Goal: Task Accomplishment & Management: Manage account settings

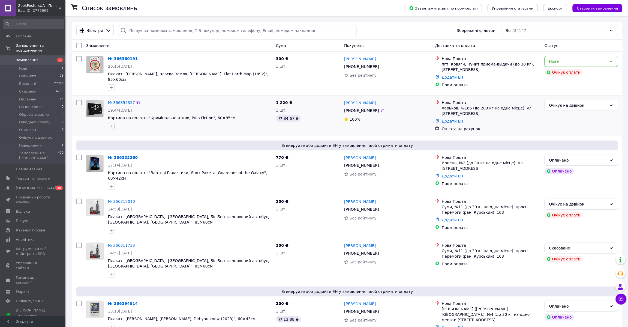
click at [111, 125] on icon "button" at bounding box center [111, 126] width 3 height 3
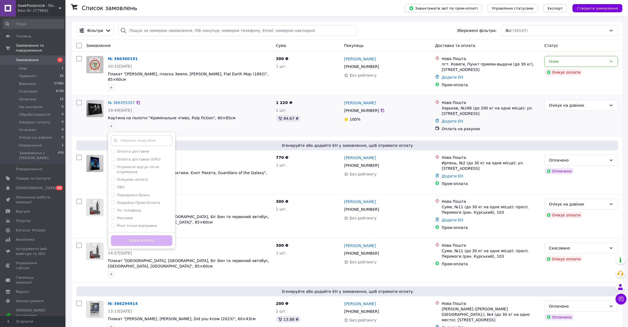
scroll to position [221, 0]
click at [598, 60] on div "Нове" at bounding box center [578, 61] width 58 height 6
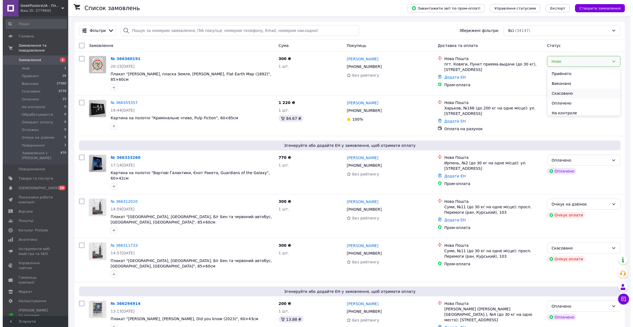
scroll to position [51, 0]
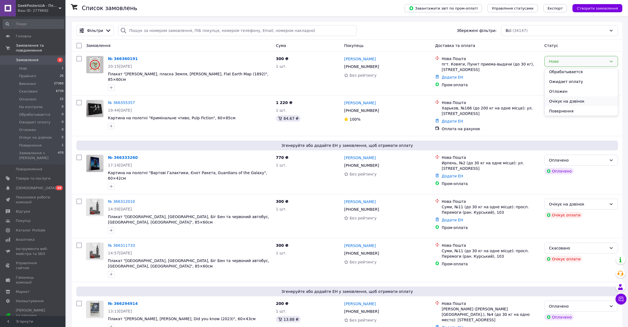
click at [577, 100] on li "Очікує на дзвінок" at bounding box center [581, 101] width 73 height 10
click at [46, 135] on span "Очікує на дзвінок" at bounding box center [35, 137] width 33 height 5
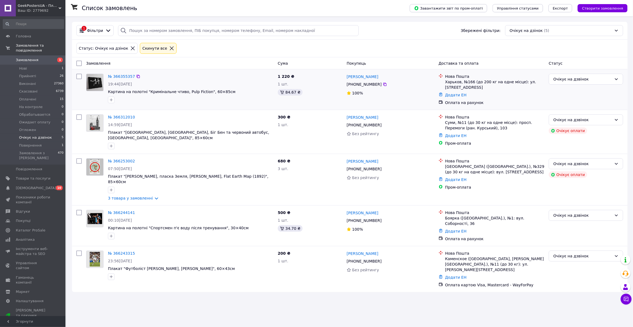
click at [78, 77] on input "checkbox" at bounding box center [78, 76] width 5 height 5
checkbox input "true"
click at [79, 210] on input "checkbox" at bounding box center [78, 212] width 5 height 5
checkbox input "true"
click at [101, 56] on div "Статус: Очікує на дзінок Cкинути все" at bounding box center [350, 49] width 556 height 18
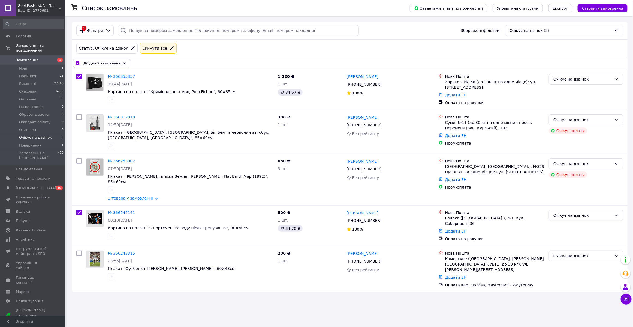
click at [107, 63] on span "Дії для 2 замовлень" at bounding box center [101, 63] width 37 height 5
click at [146, 97] on icon at bounding box center [147, 97] width 3 height 3
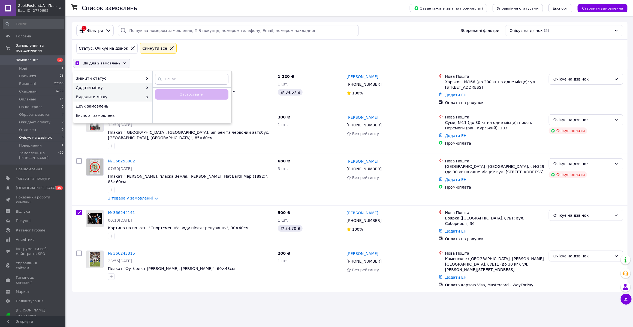
click at [139, 86] on span "Додати мітку" at bounding box center [109, 87] width 67 height 5
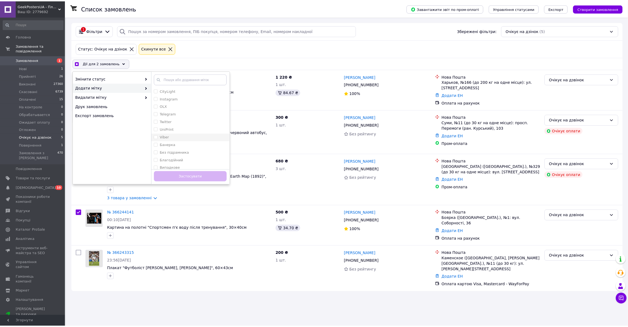
scroll to position [279, 0]
checkbox input "true"
click at [179, 143] on div "Холст" at bounding box center [191, 142] width 73 height 5
checkbox input "true"
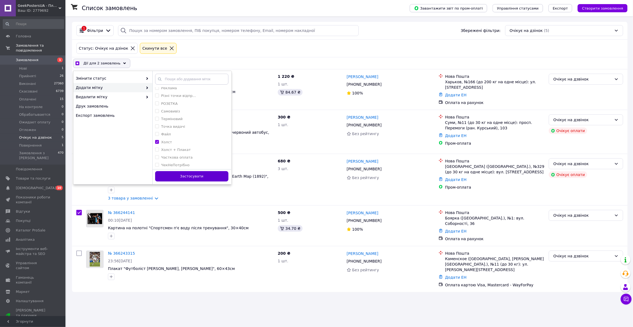
click at [186, 177] on button "Застосувати" at bounding box center [191, 176] width 73 height 11
checkbox input "false"
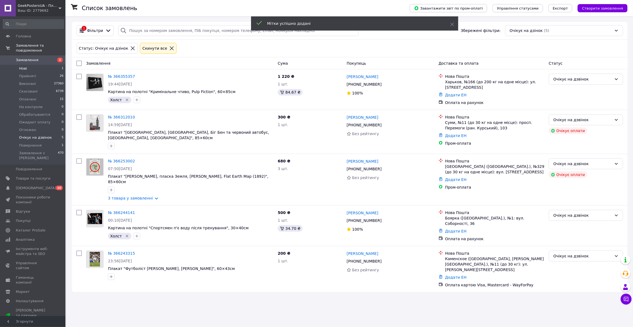
click at [23, 66] on span "Нові" at bounding box center [23, 68] width 8 height 5
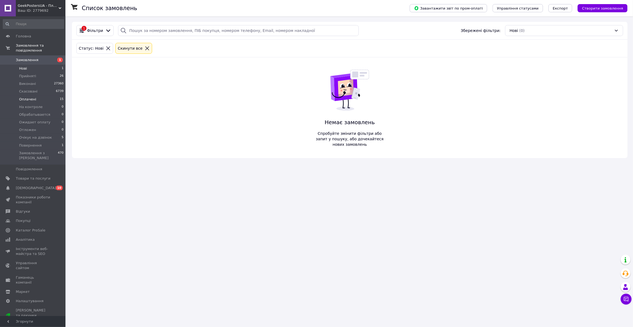
click at [28, 97] on span "Оплачені" at bounding box center [27, 99] width 17 height 5
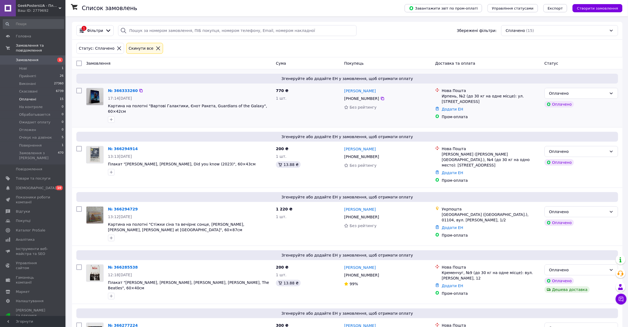
click at [81, 92] on input "checkbox" at bounding box center [78, 90] width 5 height 5
checkbox input "true"
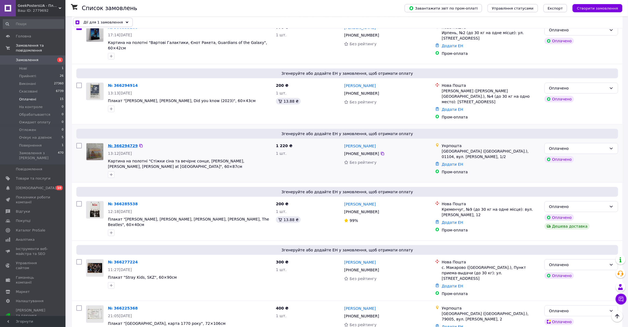
scroll to position [63, 0]
click at [79, 143] on input "checkbox" at bounding box center [78, 145] width 5 height 5
checkbox input "true"
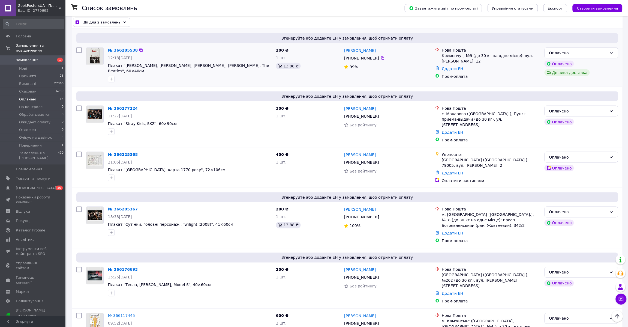
scroll to position [0, 0]
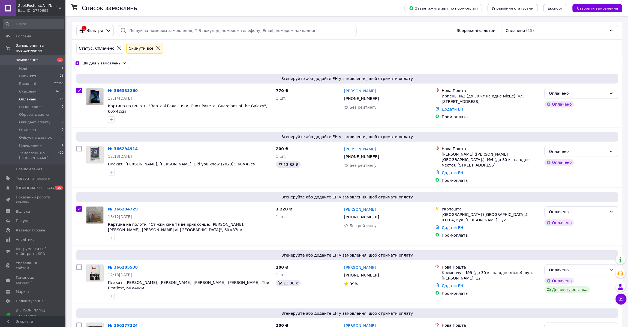
click at [116, 64] on div "Дії для 2 замовлень" at bounding box center [101, 63] width 57 height 9
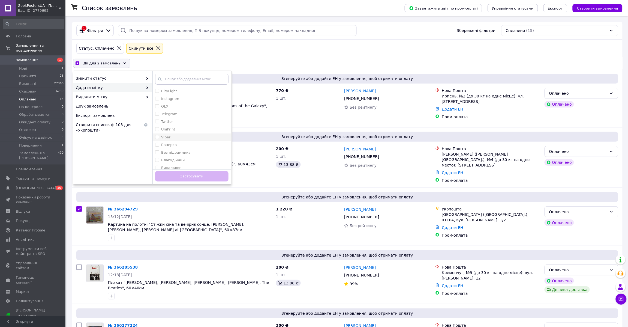
scroll to position [279, 0]
checkbox input "true"
click at [176, 142] on div "Холст" at bounding box center [191, 142] width 73 height 5
checkbox input "true"
click at [183, 174] on button "Застосувати" at bounding box center [191, 176] width 73 height 11
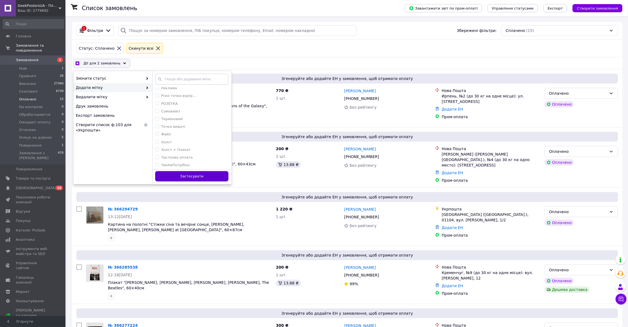
checkbox input "false"
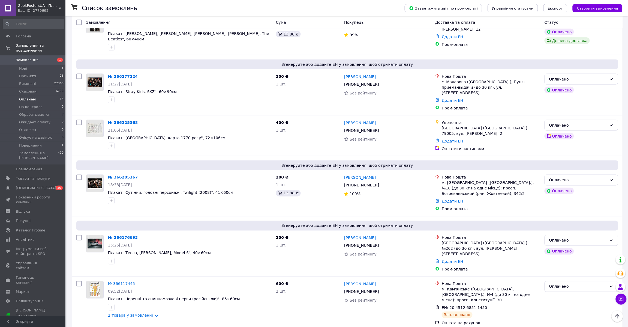
scroll to position [248, 0]
click at [127, 236] on link "№ 366176693" at bounding box center [123, 238] width 30 height 4
click at [119, 175] on link "№ 366205367" at bounding box center [123, 177] width 30 height 4
click at [124, 121] on link "№ 366225368" at bounding box center [123, 123] width 30 height 4
click at [122, 74] on link "№ 366277224" at bounding box center [123, 76] width 30 height 4
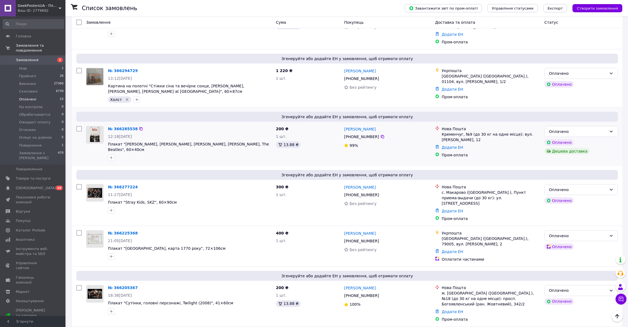
scroll to position [135, 0]
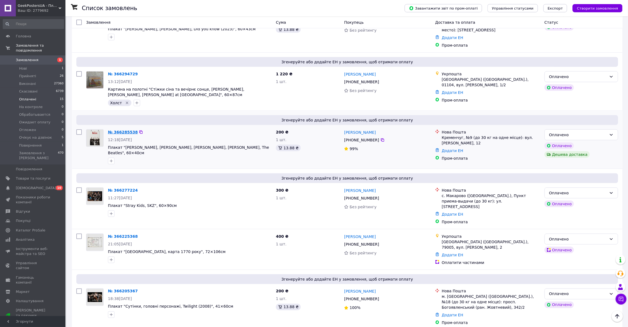
click at [119, 130] on link "№ 366285538" at bounding box center [123, 132] width 30 height 4
click at [125, 72] on link "№ 366294729" at bounding box center [123, 74] width 30 height 4
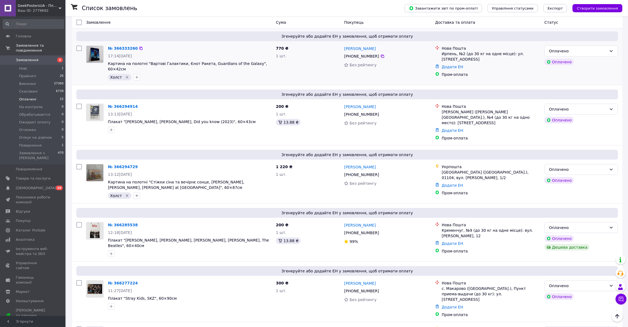
scroll to position [21, 0]
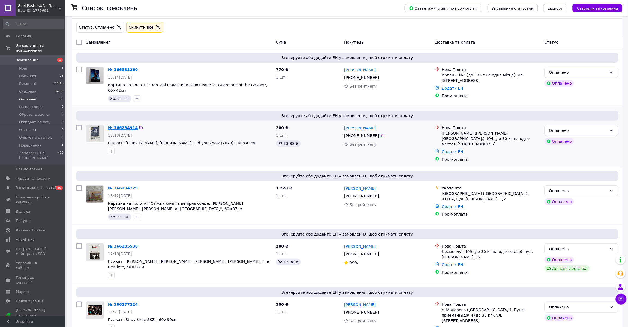
click at [112, 125] on link "№ 366294914" at bounding box center [123, 127] width 30 height 4
click at [123, 70] on link "№ 366333260" at bounding box center [123, 69] width 30 height 4
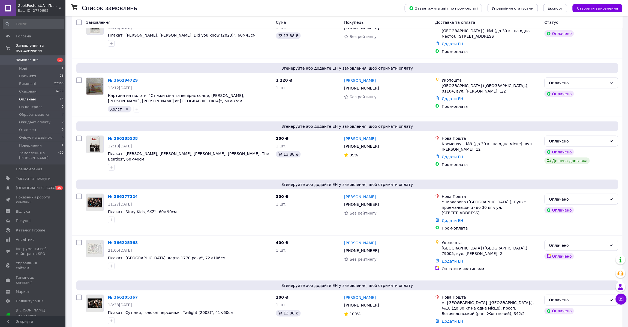
scroll to position [135, 0]
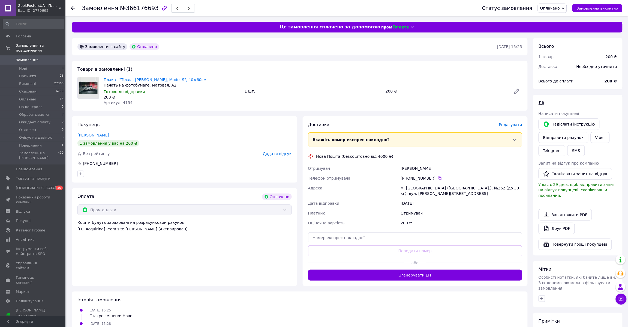
click at [516, 126] on span "Редагувати" at bounding box center [510, 124] width 23 height 4
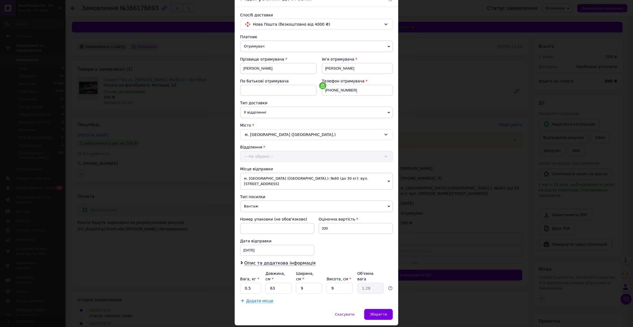
scroll to position [37, 0]
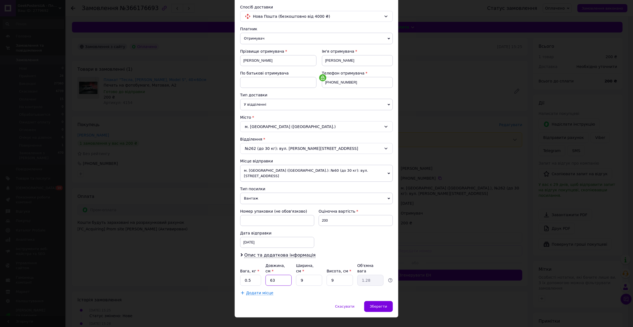
click at [282, 275] on input "63" at bounding box center [279, 280] width 26 height 11
type input "4"
type input "0.1"
type input "45"
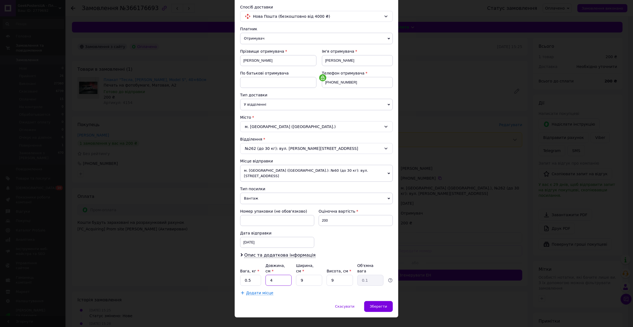
type input "0.91"
type input "45"
click at [382, 304] on span "Зберегти" at bounding box center [378, 306] width 17 height 4
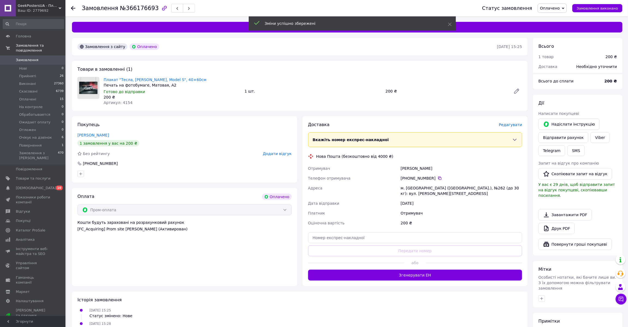
click at [412, 274] on button "Згенерувати ЕН" at bounding box center [415, 274] width 214 height 11
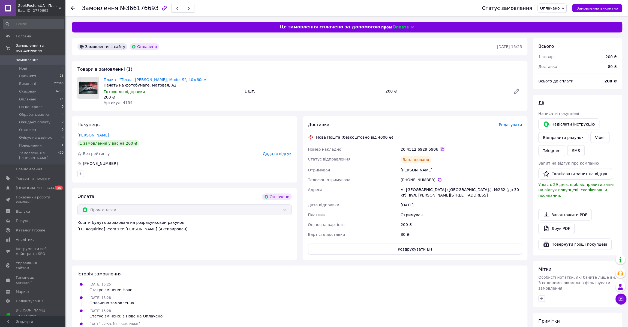
click at [440, 149] on icon at bounding box center [442, 149] width 4 height 4
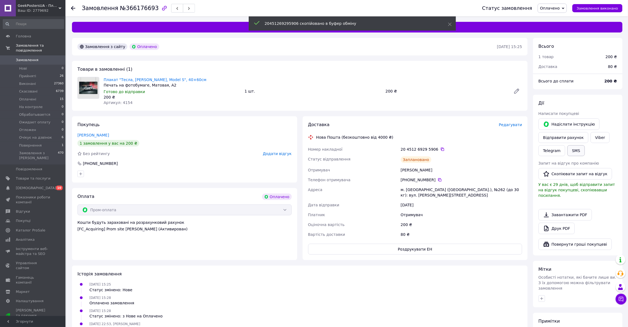
click at [580, 151] on button "SMS" at bounding box center [575, 150] width 17 height 11
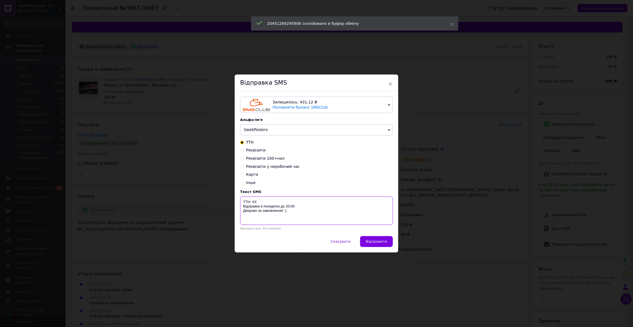
click at [254, 203] on textarea "ТТН: ХХ Відправка в понеділок до 20:00 Дякуємо за замовлення! :)" at bounding box center [316, 210] width 153 height 28
paste textarea "20451269295906"
type textarea "ТТН: 20451269295906 Відправка в понеділок до 20:00 Дякуємо за замовлення! :)"
click at [373, 239] on button "Відправити" at bounding box center [376, 241] width 33 height 11
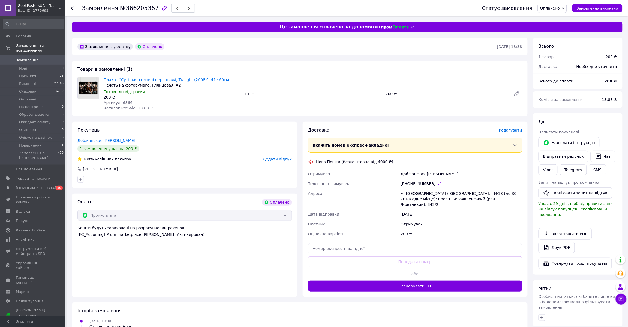
click at [520, 132] on span "Редагувати" at bounding box center [510, 130] width 23 height 4
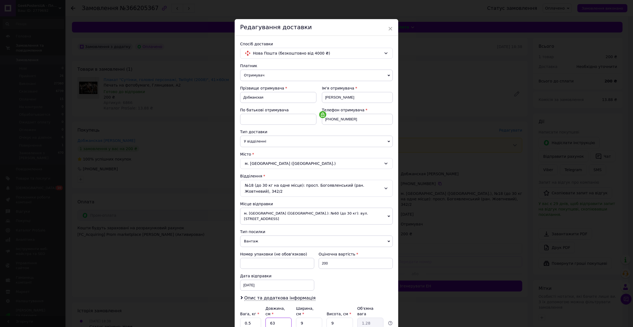
click at [273, 317] on input "63" at bounding box center [279, 322] width 26 height 11
type input "4"
type input "0.1"
type input "45"
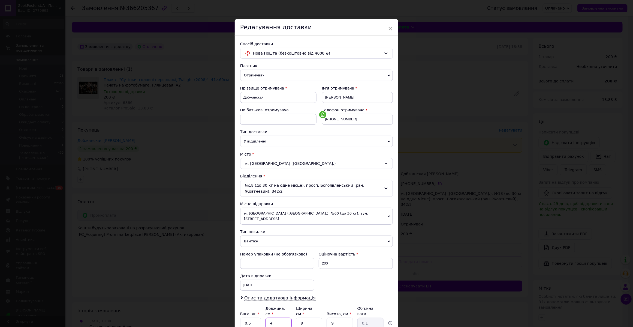
type input "0.91"
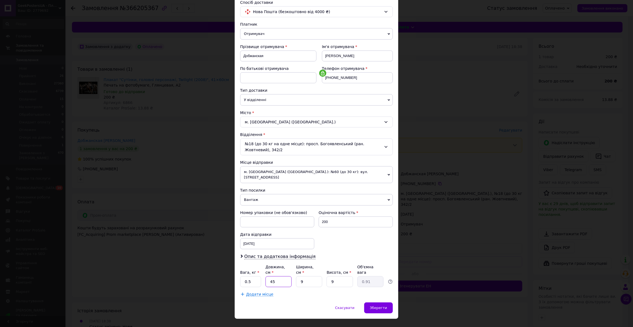
scroll to position [43, 0]
type input "45"
click at [369, 301] on div "Зберегти" at bounding box center [378, 306] width 29 height 11
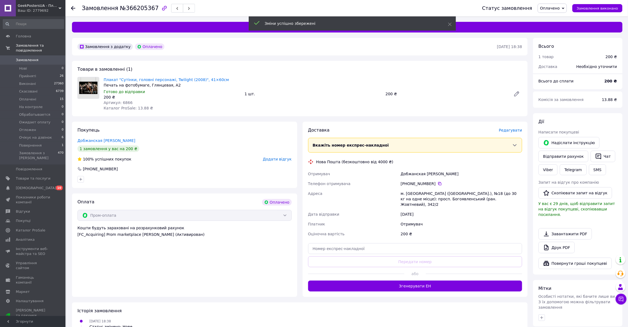
click at [392, 283] on button "Згенерувати ЕН" at bounding box center [415, 285] width 214 height 11
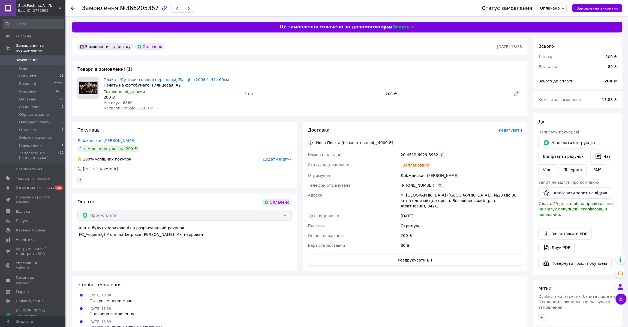
click at [440, 154] on icon at bounding box center [442, 154] width 4 height 4
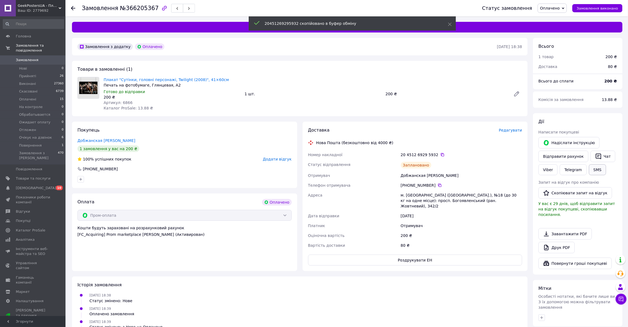
click at [596, 172] on button "SMS" at bounding box center [597, 169] width 17 height 11
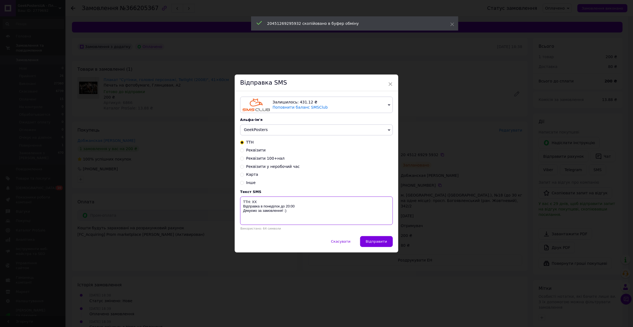
click at [252, 202] on textarea "ТТН: ХХ Відправка в понеділок до 20:00 Дякуємо за замовлення! :)" at bounding box center [316, 210] width 153 height 28
paste textarea "20451269295932"
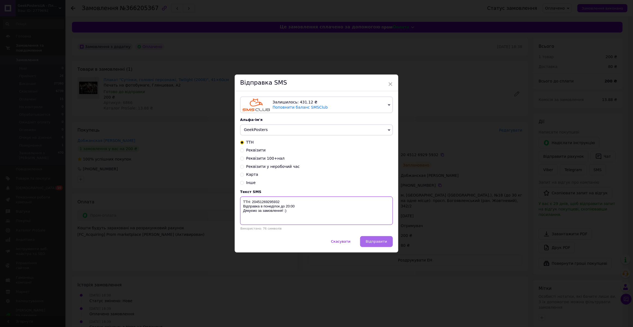
type textarea "ТТН: 20451269295932 Відправка в понеділок до 20:00 Дякуємо за замовлення! :)"
click at [381, 242] on span "Відправити" at bounding box center [376, 241] width 21 height 4
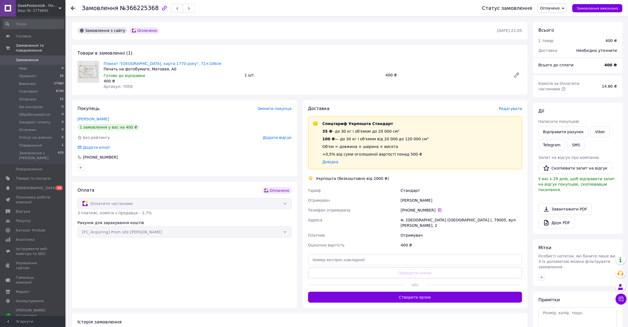
click at [515, 110] on span "Редагувати" at bounding box center [510, 108] width 23 height 4
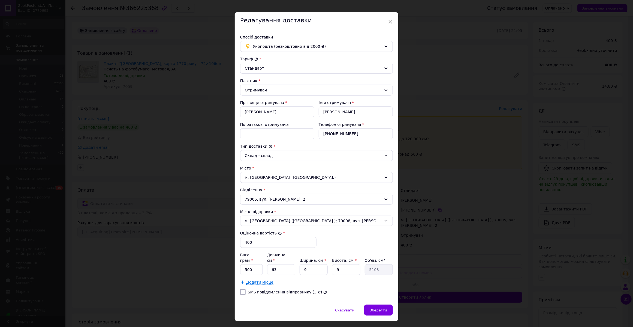
scroll to position [16, 0]
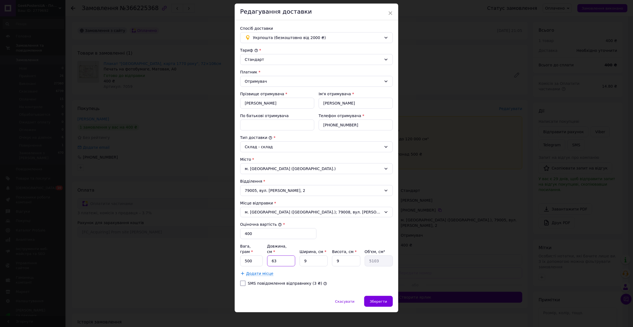
click at [288, 257] on input "63" at bounding box center [281, 260] width 28 height 11
type input "7"
type input "567"
type input "77"
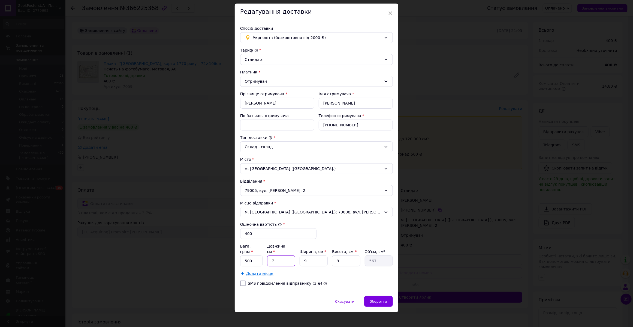
type input "6237"
type input "77"
click at [374, 299] on span "Зберегти" at bounding box center [378, 301] width 17 height 4
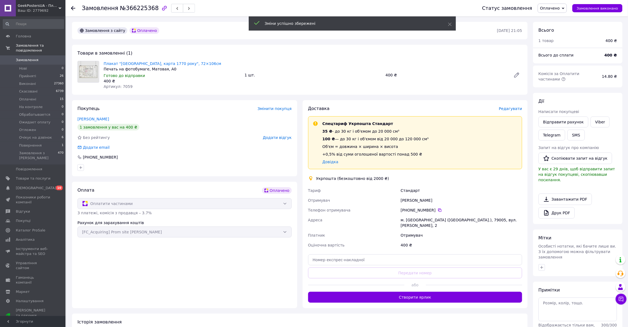
click at [422, 293] on button "Створити ярлик" at bounding box center [415, 296] width 214 height 11
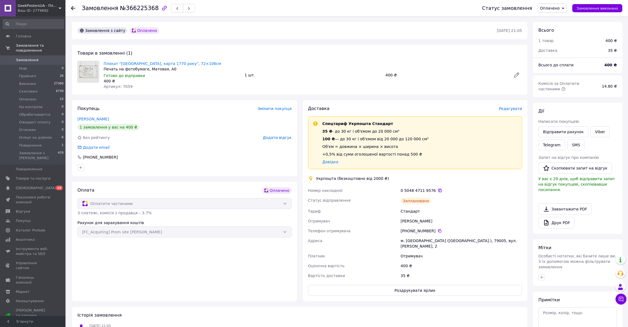
click at [438, 189] on icon at bounding box center [440, 190] width 4 height 4
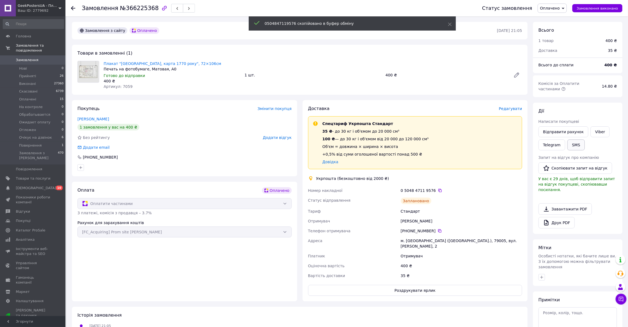
click at [574, 147] on button "SMS" at bounding box center [575, 144] width 17 height 11
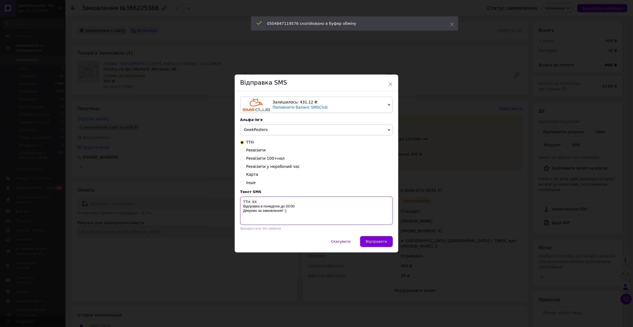
click at [254, 200] on textarea "ТТН: ХХ Відправка в понеділок до 20:00 Дякуємо за замовлення! :)" at bounding box center [316, 210] width 153 height 28
paste textarea "0504847119576"
type textarea "ТТН: 0504847119576 Відправка в понеділок до 20:00 Дякуємо за замовлення! :)"
click at [382, 240] on span "Відправити" at bounding box center [376, 241] width 21 height 4
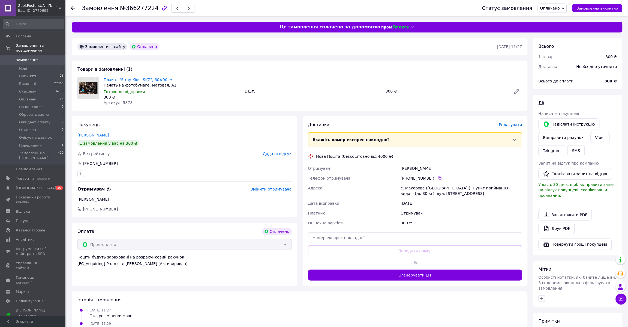
click at [420, 267] on div "або" at bounding box center [415, 262] width 214 height 13
click at [418, 273] on button "Згенерувати ЕН" at bounding box center [415, 274] width 214 height 11
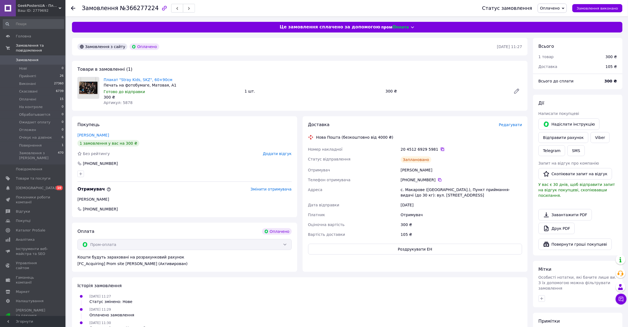
click at [440, 149] on icon at bounding box center [442, 149] width 4 height 4
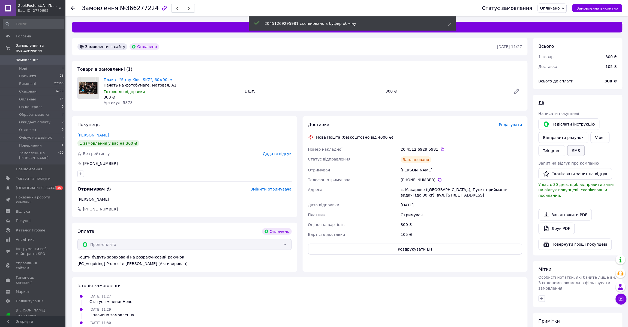
click at [568, 149] on button "SMS" at bounding box center [575, 150] width 17 height 11
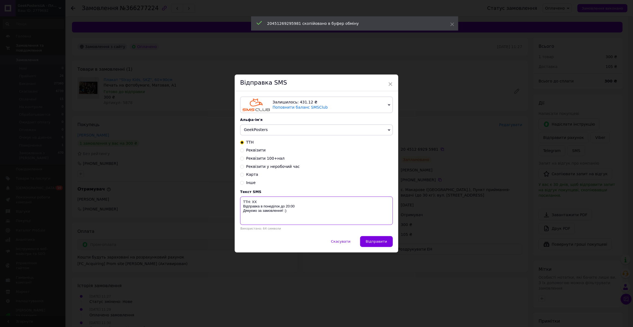
click at [251, 202] on textarea "ТТН: ХХ Відправка в понеділок до 20:00 Дякуємо за замовлення! :)" at bounding box center [316, 210] width 153 height 28
paste textarea "20451269295981"
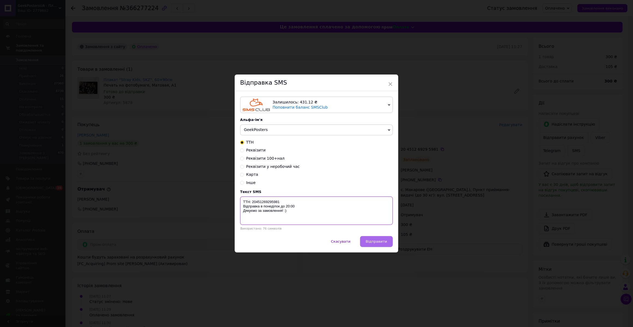
type textarea "ТТН: 20451269295981 Відправка в понеділок до 20:00 Дякуємо за замовлення! :)"
click at [376, 246] on button "Відправити" at bounding box center [376, 241] width 33 height 11
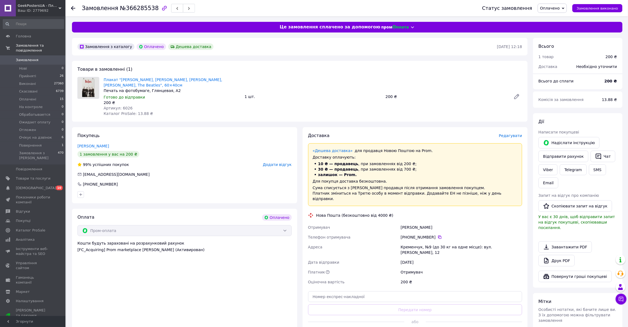
click at [511, 138] on span "Редагувати" at bounding box center [510, 135] width 23 height 4
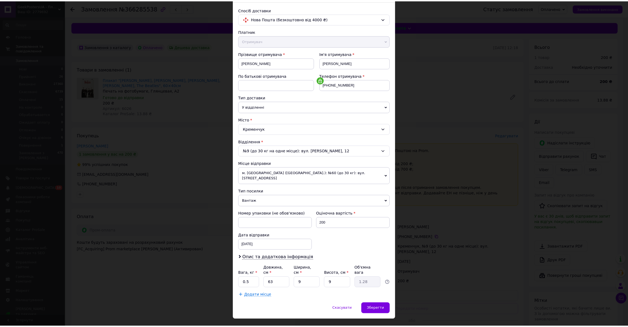
scroll to position [37, 0]
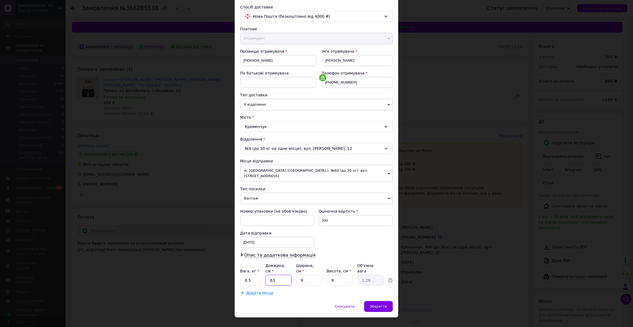
click at [279, 275] on input "63" at bounding box center [279, 280] width 26 height 11
type input "4"
type input "0.1"
type input "45"
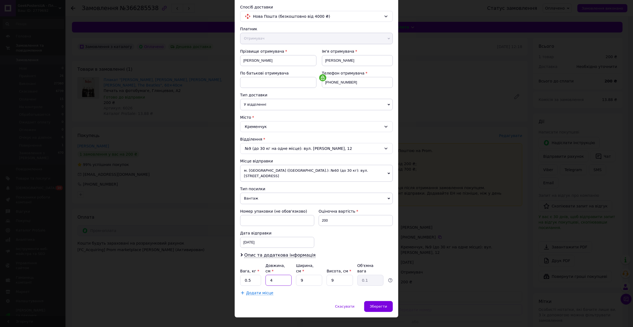
type input "0.91"
type input "45"
click at [382, 304] on span "Зберегти" at bounding box center [378, 306] width 17 height 4
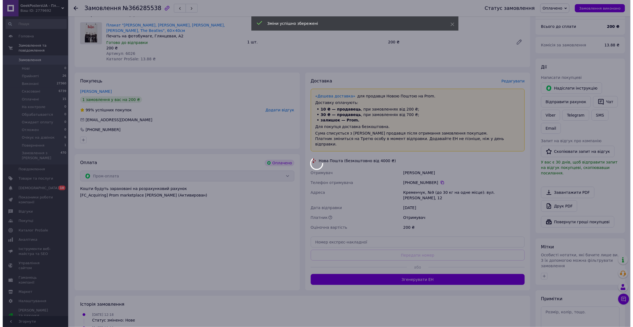
scroll to position [57, 0]
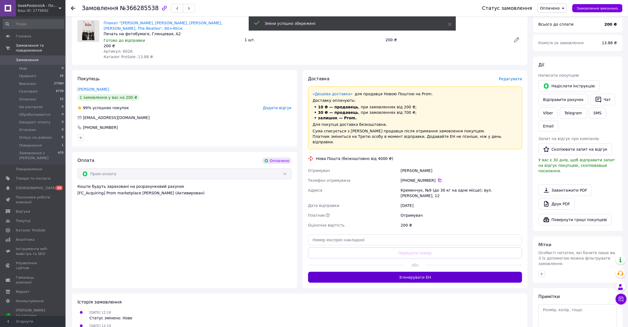
click at [408, 272] on button "Згенерувати ЕН" at bounding box center [415, 277] width 214 height 11
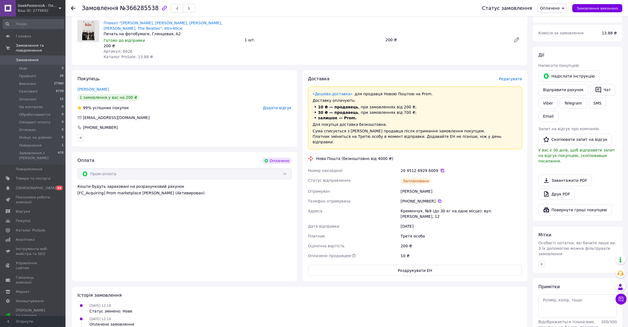
click at [440, 168] on icon at bounding box center [442, 170] width 4 height 4
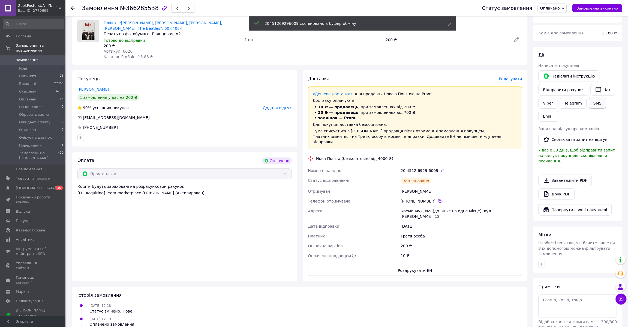
click at [604, 104] on button "SMS" at bounding box center [597, 103] width 17 height 11
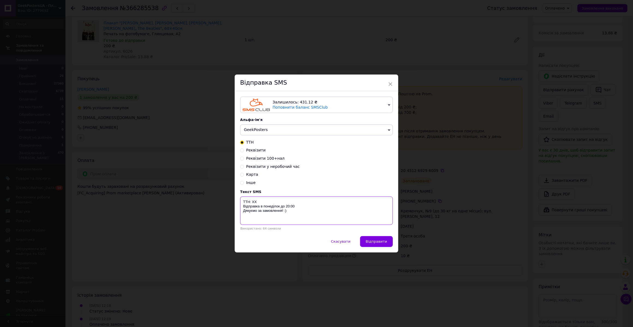
click at [255, 203] on textarea "ТТН: ХХ Відправка в понеділок до 20:00 Дякуємо за замовлення! :)" at bounding box center [316, 210] width 153 height 28
paste textarea "20451269296009"
type textarea "ТТН: 20451269296009 Відправка в понеділок до 20:00 Дякуємо за замовлення! :)"
click at [389, 242] on button "Відправити" at bounding box center [376, 241] width 33 height 11
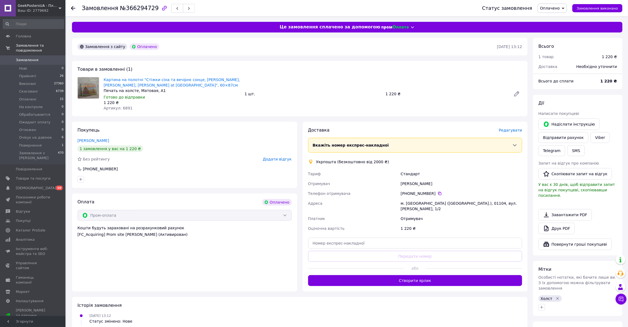
click at [513, 129] on span "Редагувати" at bounding box center [510, 130] width 23 height 4
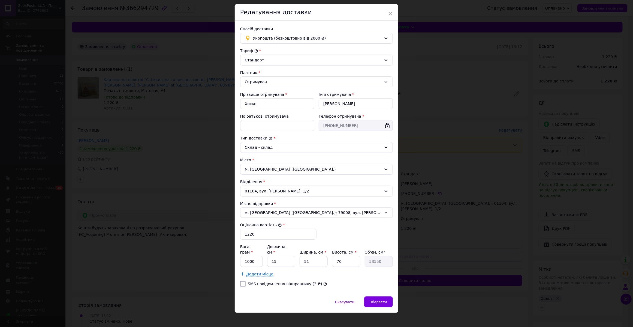
scroll to position [16, 0]
click at [291, 260] on input "15" at bounding box center [281, 260] width 28 height 11
click at [291, 259] on input "15" at bounding box center [281, 260] width 28 height 11
type input "6"
type input "21420"
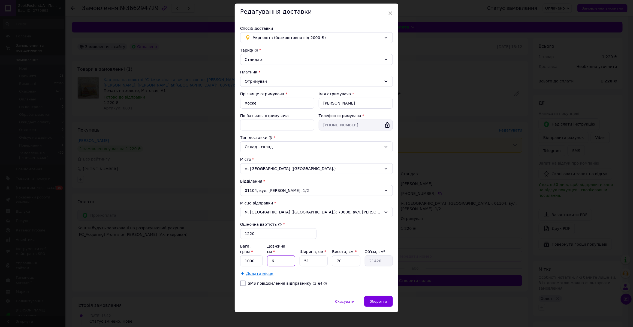
type input "63"
type input "224910"
type input "63"
type input "9"
type input "39690"
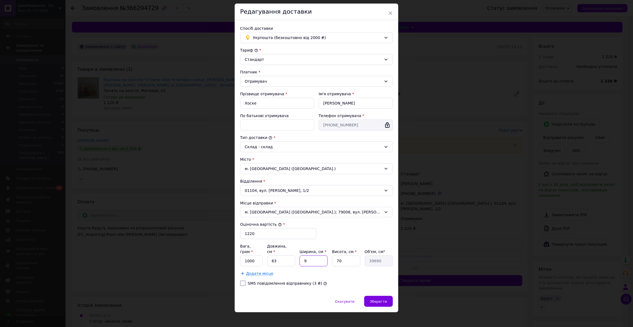
type input "90"
type input "396900"
type input "90"
type input "3"
type input "17010"
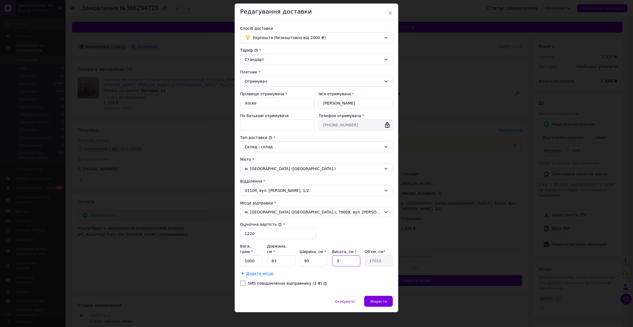
type input "3"
click at [277, 190] on div "01104, вул. Бойчука Михайла, 1/2" at bounding box center [316, 190] width 153 height 11
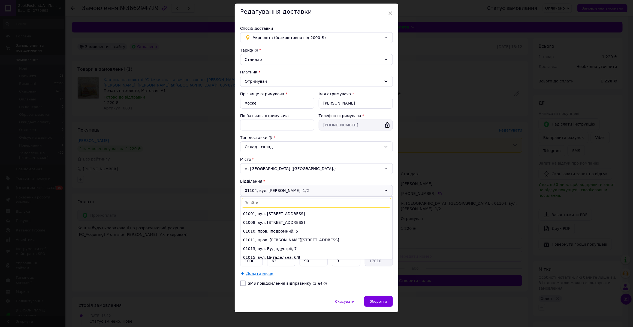
scroll to position [122, 0]
click at [284, 189] on div "01104, вул. Бойчука Михайла, 1/2 01001, вул. Хрещатик, 22 01008, вул. Садова, 3…" at bounding box center [316, 190] width 153 height 11
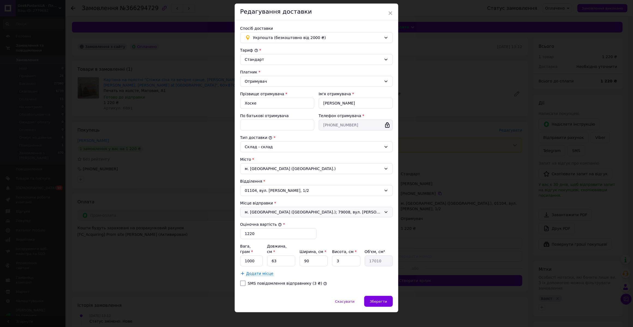
click at [274, 210] on span "м. Львів (Львівська обл.); 79008, вул. Валова, 14" at bounding box center [313, 211] width 137 height 5
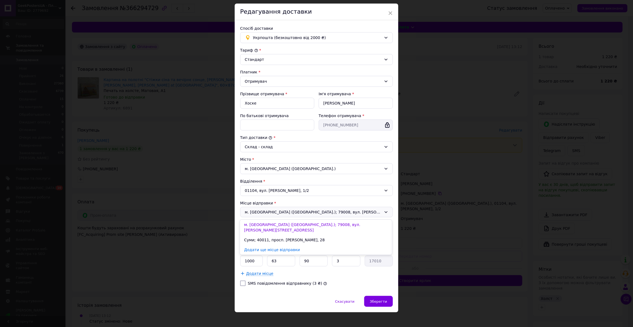
click at [272, 235] on li "Суми; 40011, просп. Тараса Шевченка, 28" at bounding box center [316, 240] width 152 height 10
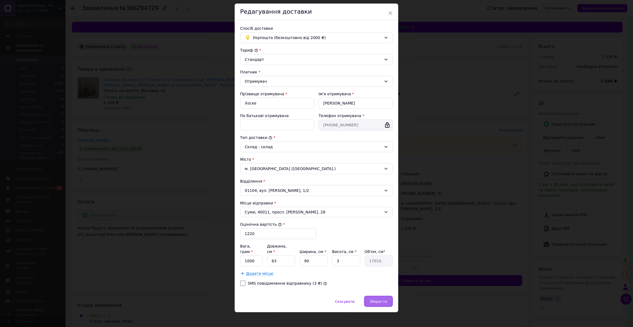
click at [370, 296] on div "Зберегти" at bounding box center [378, 301] width 29 height 11
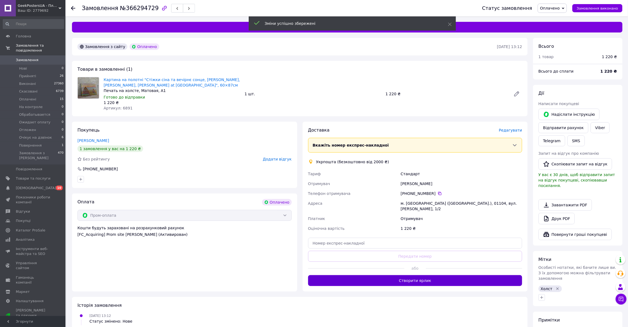
click at [431, 279] on button "Створити ярлик" at bounding box center [415, 280] width 214 height 11
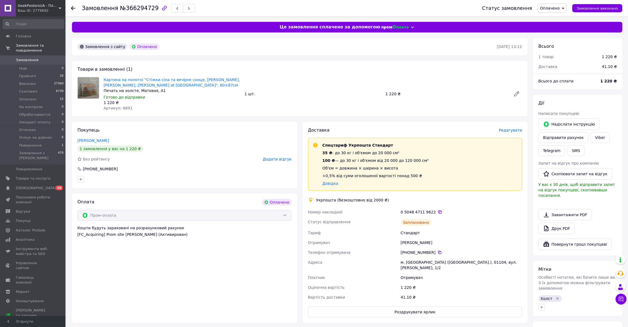
click at [438, 210] on icon at bounding box center [440, 212] width 4 height 4
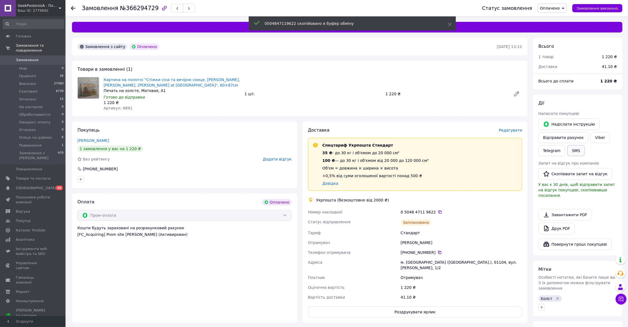
click at [572, 150] on button "SMS" at bounding box center [575, 150] width 17 height 11
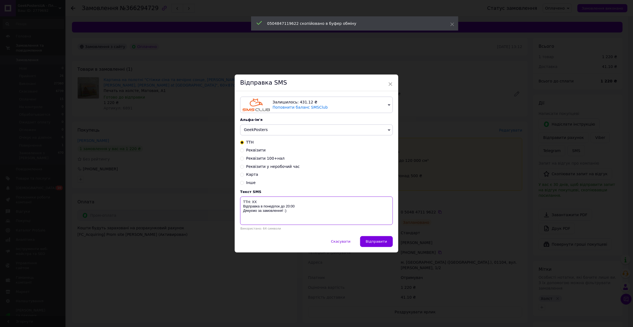
click at [255, 203] on textarea "ТТН: ХХ Відправка в понеділок до 20:00 Дякуємо за замовлення! :)" at bounding box center [316, 210] width 153 height 28
paste textarea "0504847119622"
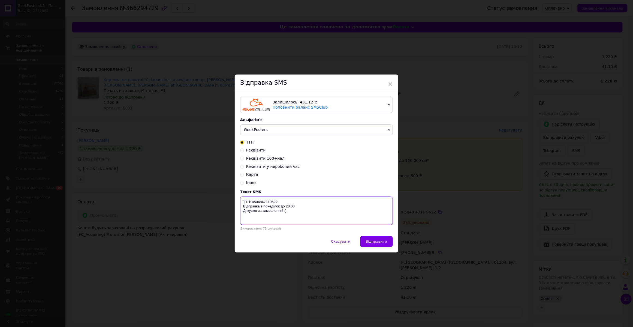
click at [267, 207] on textarea "ТТН: 0504847119622 Відправка в понеділок до 20:00 Дякуємо за замовлення! :)" at bounding box center [316, 210] width 153 height 28
drag, startPoint x: 267, startPoint y: 207, endPoint x: 260, endPoint y: 208, distance: 7.4
click at [260, 208] on textarea "ТТН: 0504847119622 Відправка в понеділок до 20:00 Дякуємо за замовлення! :)" at bounding box center [316, 210] width 153 height 28
paste textarea "ротягом двох робочих днів"
type textarea "ТТН: 0504847119622 Відправка протягом двох робочих днів до 20:00 Дякуємо за зам…"
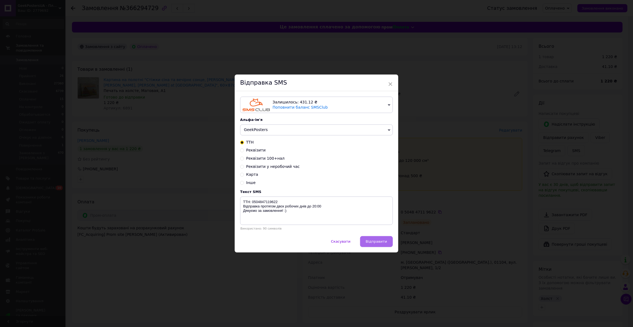
click at [367, 240] on button "Відправити" at bounding box center [376, 241] width 33 height 11
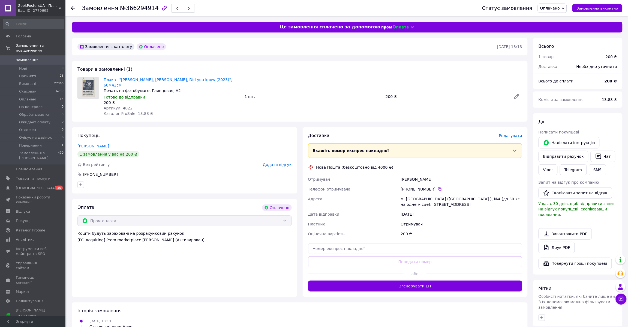
click at [518, 133] on span "Редагувати" at bounding box center [510, 135] width 23 height 4
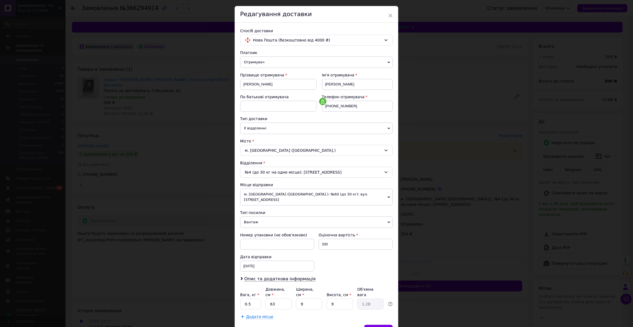
scroll to position [37, 0]
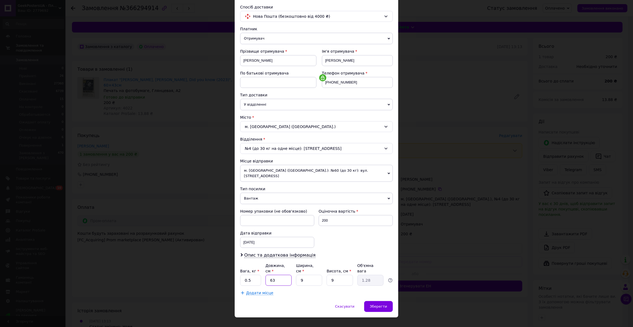
click at [277, 275] on input "63" at bounding box center [279, 280] width 26 height 11
type input "4"
type input "0.1"
click at [277, 275] on input "4" at bounding box center [279, 280] width 26 height 11
type input "45"
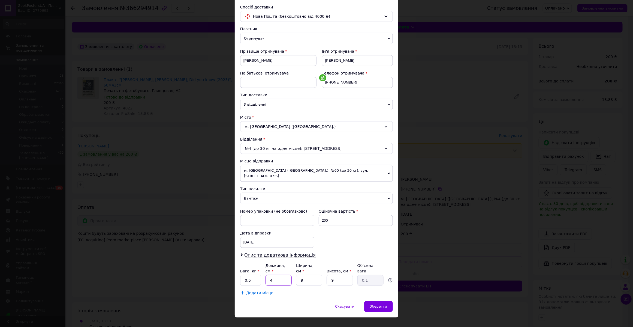
type input "0.91"
type input "45"
click at [379, 304] on span "Зберегти" at bounding box center [378, 306] width 17 height 4
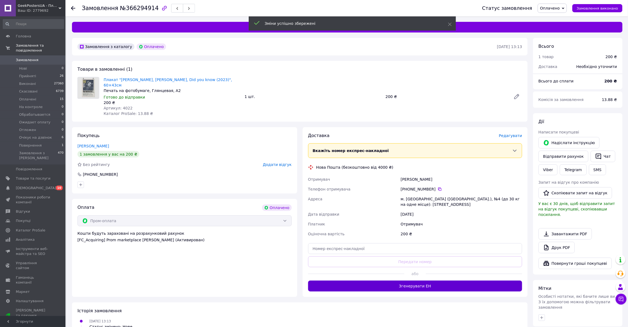
click at [423, 280] on button "Згенерувати ЕН" at bounding box center [415, 285] width 214 height 11
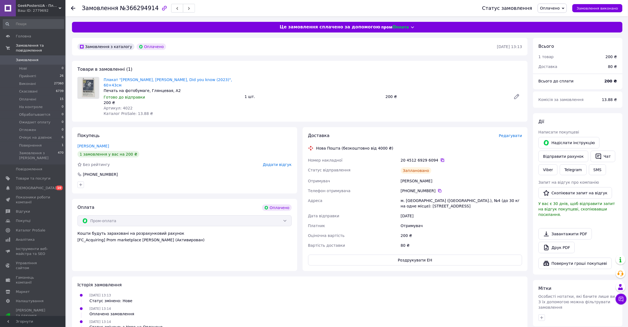
click at [439, 157] on div "20 4512 6929 6094" at bounding box center [461, 159] width 121 height 5
click at [440, 158] on icon at bounding box center [442, 160] width 4 height 4
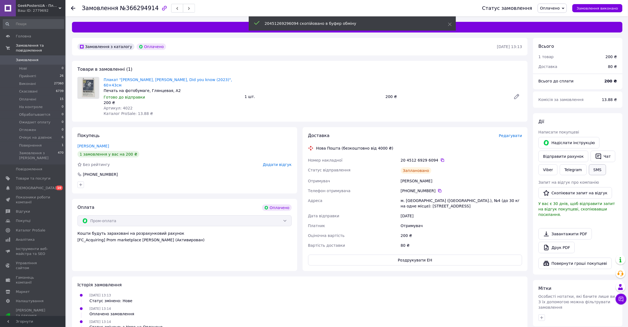
click at [592, 170] on button "SMS" at bounding box center [597, 169] width 17 height 11
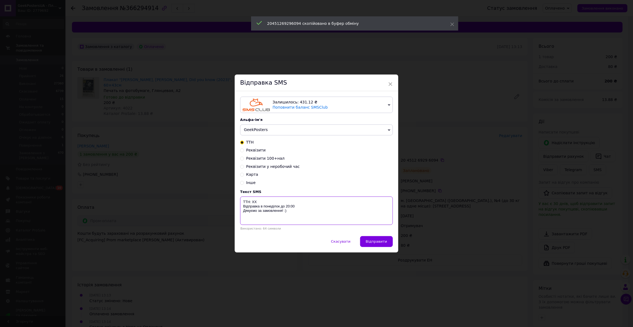
click at [252, 201] on textarea "ТТН: ХХ Відправка в понеділок до 20:00 Дякуємо за замовлення! :)" at bounding box center [316, 210] width 153 height 28
paste textarea "20451269296094"
type textarea "ТТН: 20451269296094 Відправка в понеділок до 20:00 Дякуємо за замовлення! :)"
click at [376, 242] on span "Відправити" at bounding box center [376, 241] width 21 height 4
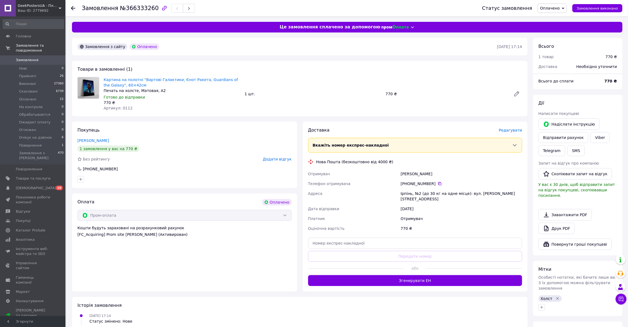
click at [510, 134] on div "Доставка [PERSON_NAME] Вкажіть номер експрес-накладної Обов'язково введіть номе…" at bounding box center [415, 206] width 214 height 159
click at [513, 130] on span "Редагувати" at bounding box center [510, 130] width 23 height 4
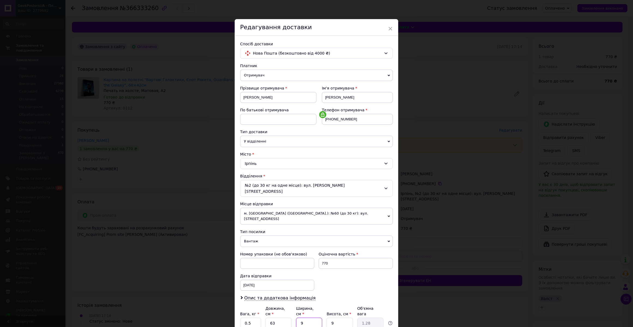
click at [316, 317] on input "9" at bounding box center [309, 322] width 26 height 11
type input "4"
type input "0.57"
type input "45"
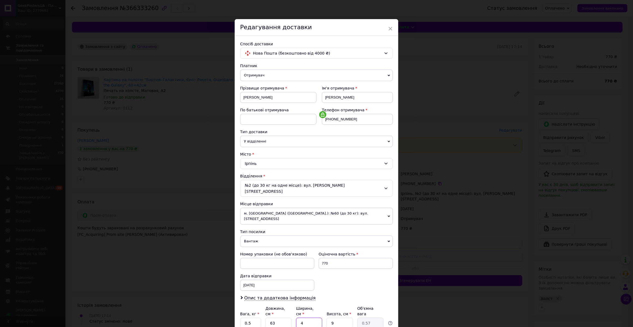
type input "6.38"
type input "45"
type input "3"
type input "2.13"
type input "3"
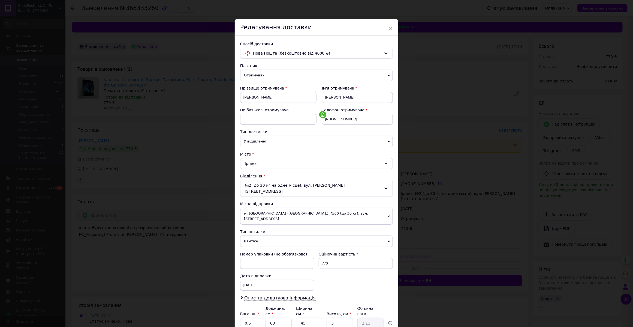
click at [269, 207] on span "м. [GEOGRAPHIC_DATA] ([GEOGRAPHIC_DATA].): №60 (до 30 кг): вул. [STREET_ADDRESS]" at bounding box center [316, 215] width 153 height 17
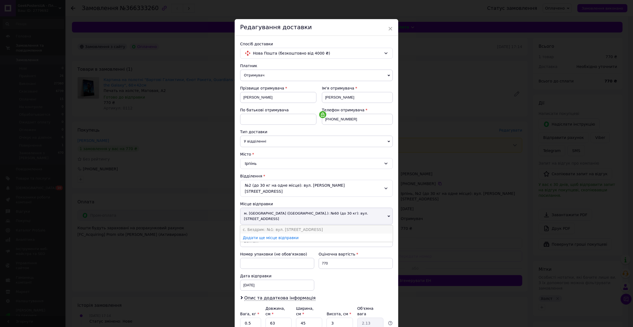
click at [260, 225] on li "с. Бездрик: №1: вул. [STREET_ADDRESS]" at bounding box center [316, 229] width 153 height 8
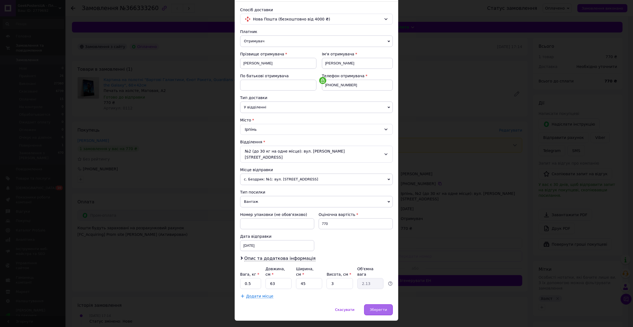
scroll to position [37, 0]
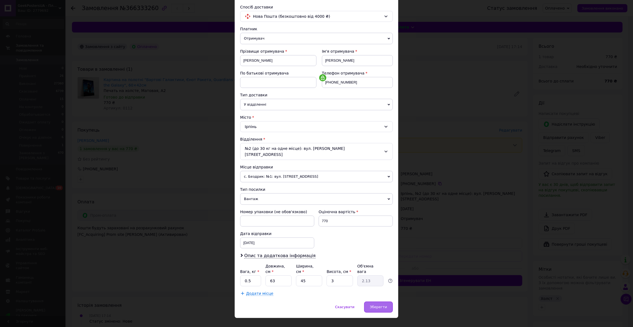
click at [377, 305] on span "Зберегти" at bounding box center [378, 307] width 17 height 4
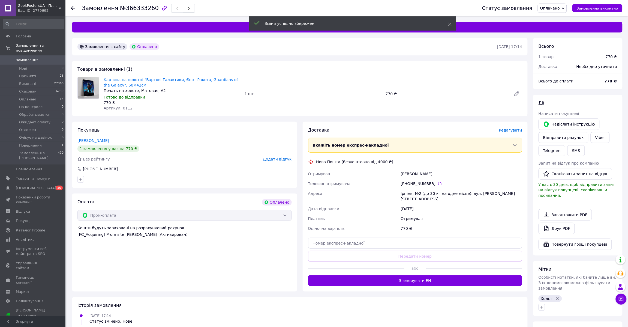
click at [409, 275] on button "Згенерувати ЕН" at bounding box center [415, 280] width 214 height 11
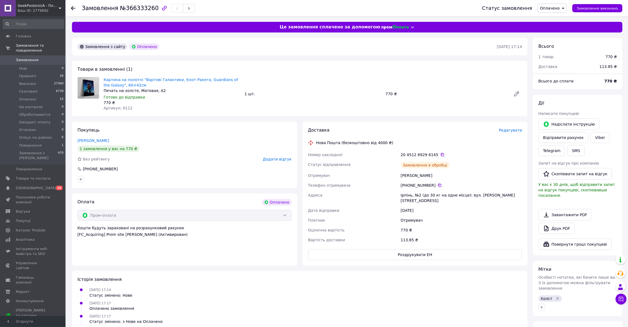
click at [513, 130] on span "Редагувати" at bounding box center [510, 130] width 23 height 4
click at [509, 133] on div "Редагувати" at bounding box center [510, 129] width 23 height 5
click at [511, 130] on span "Редагувати" at bounding box center [510, 130] width 23 height 4
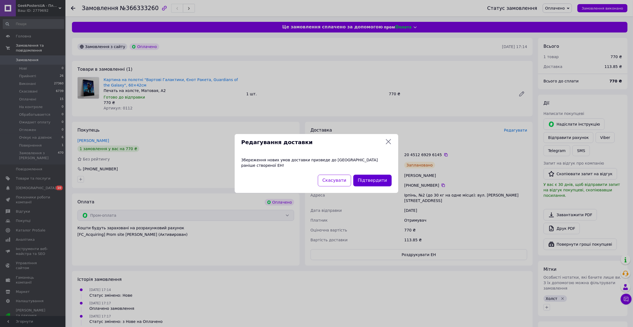
click at [382, 180] on button "Підтвердити" at bounding box center [372, 180] width 38 height 12
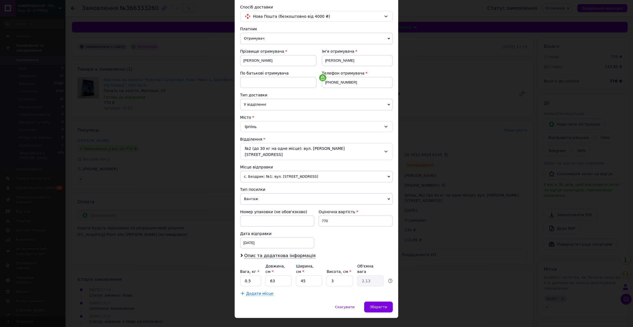
click at [460, 174] on div "× Редагування доставки Спосіб доставки Нова Пошта (безкоштовно від 4000 ₴) Плат…" at bounding box center [316, 163] width 633 height 327
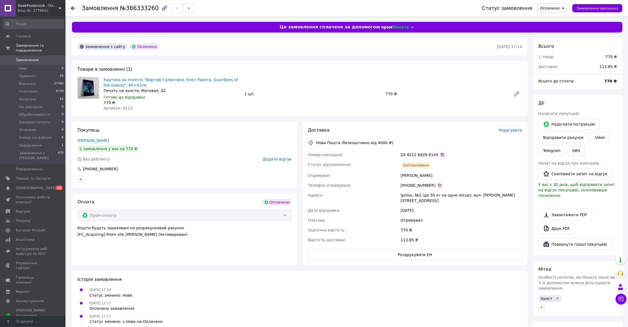
click at [441, 156] on icon at bounding box center [442, 154] width 3 height 3
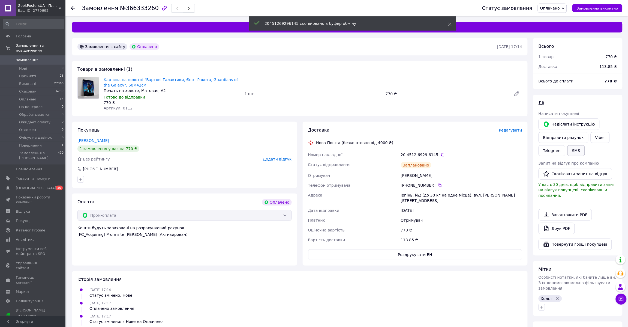
click at [573, 152] on button "SMS" at bounding box center [575, 150] width 17 height 11
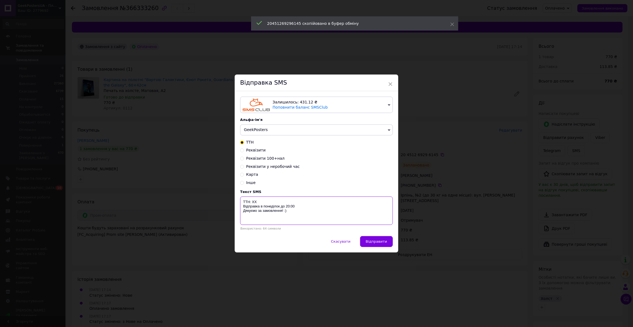
click at [255, 201] on textarea "ТТН: ХХ Відправка в понеділок до 20:00 Дякуємо за замовлення! :)" at bounding box center [316, 210] width 153 height 28
click at [253, 202] on textarea "ТТН: ХХ Відправка в понеділок до 20:00 Дякуємо за замовлення! :)" at bounding box center [316, 210] width 153 height 28
click at [254, 201] on textarea "ТТН: ХХ Відправка в понеділок до 20:00 Дякуємо за замовлення! :)" at bounding box center [316, 210] width 153 height 28
paste textarea "20451269296145"
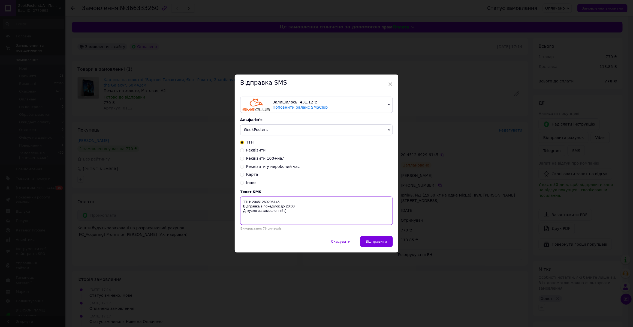
click at [269, 209] on textarea "ТТН: 20451269296145 Відправка в понеділок до 20:00 Дякуємо за замовлення! :)" at bounding box center [316, 210] width 153 height 28
drag, startPoint x: 269, startPoint y: 209, endPoint x: 260, endPoint y: 209, distance: 9.0
click at [260, 209] on textarea "ТТН: 20451269296145 Відправка в понеділок до 20:00 Дякуємо за замовлення! :)" at bounding box center [316, 210] width 153 height 28
paste textarea "ротягом двох робочих днів"
type textarea "ТТН: 20451269296145 Відправка протягом двох робочих днів до 20:00 Дякуємо за за…"
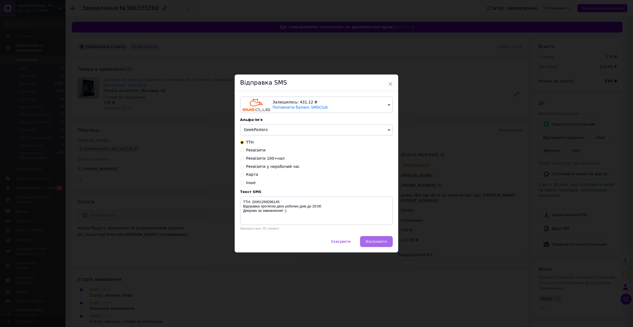
click at [378, 239] on button "Відправити" at bounding box center [376, 241] width 33 height 11
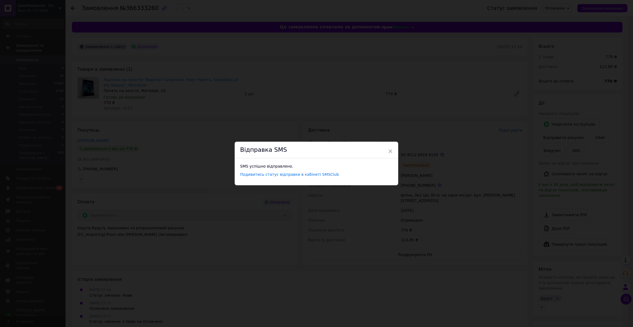
click at [412, 195] on div "× Відправка SMS SMS успішно відправлено. Подивитись статус відправки в кабінеті…" at bounding box center [316, 163] width 633 height 327
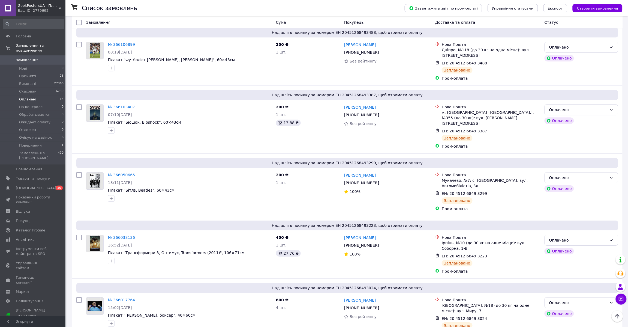
scroll to position [644, 0]
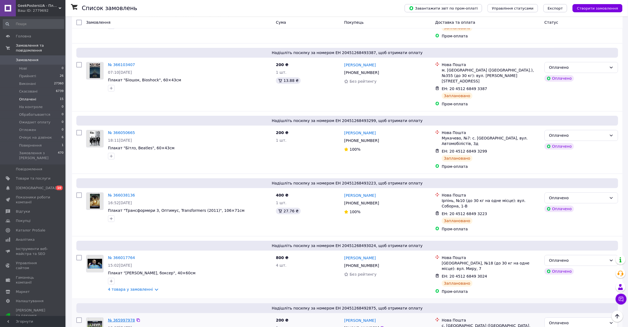
click at [112, 318] on link "№ 365997978" at bounding box center [121, 320] width 27 height 4
click at [124, 255] on link "№ 366017764" at bounding box center [121, 257] width 27 height 4
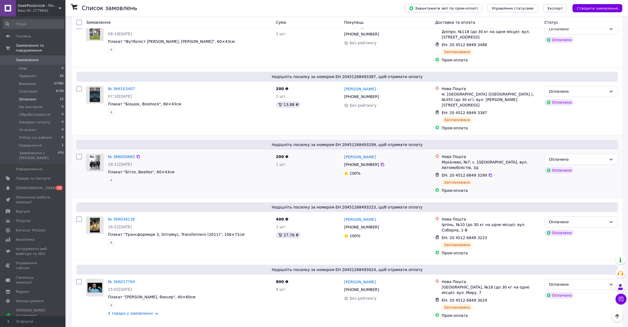
scroll to position [587, 0]
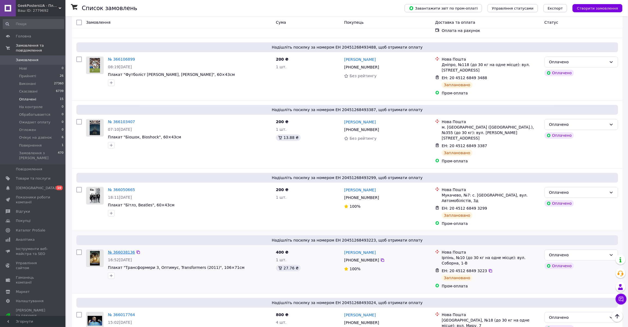
click at [119, 250] on link "№ 366038136" at bounding box center [121, 252] width 27 height 4
click at [122, 187] on link "№ 366050665" at bounding box center [121, 189] width 27 height 4
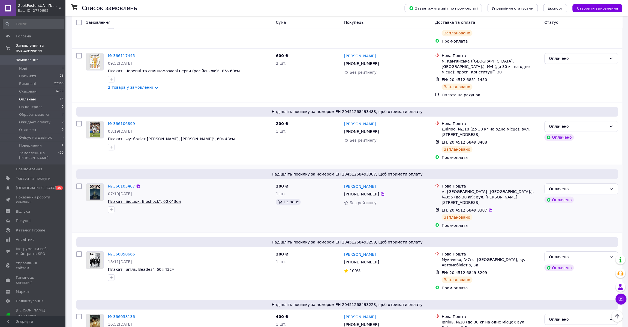
scroll to position [517, 0]
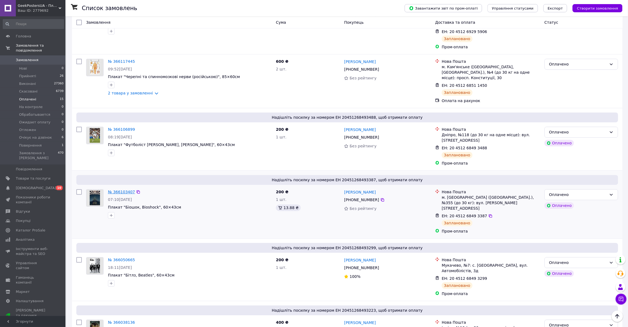
click at [123, 189] on link "№ 366103407" at bounding box center [121, 191] width 27 height 4
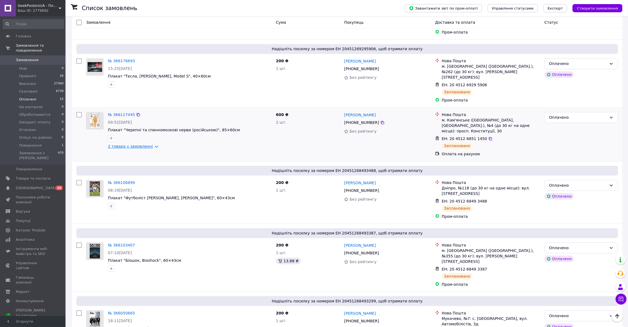
scroll to position [460, 0]
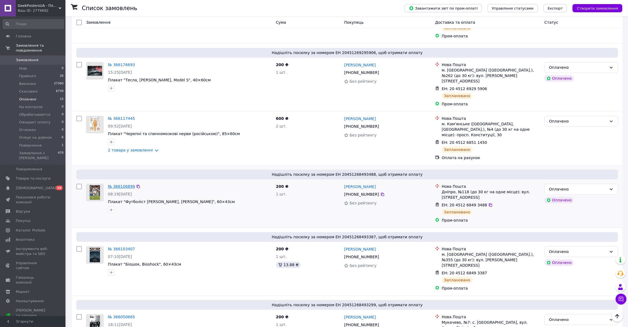
click at [118, 184] on link "№ 366106899" at bounding box center [121, 186] width 27 height 4
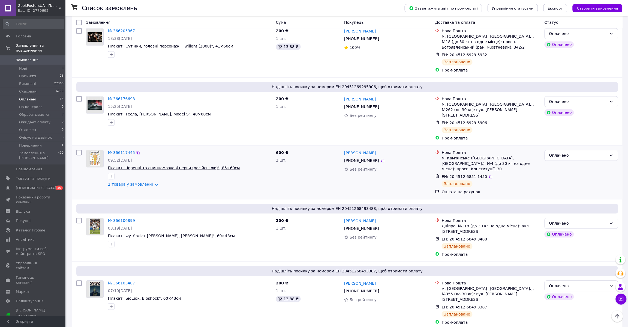
scroll to position [403, 0]
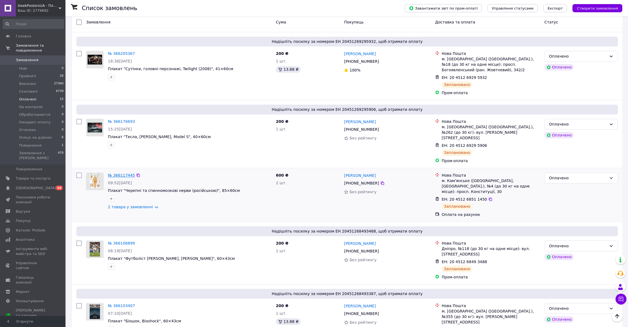
click at [116, 173] on link "№ 366117445" at bounding box center [121, 175] width 27 height 4
click at [112, 119] on link "№ 366176693" at bounding box center [121, 121] width 27 height 4
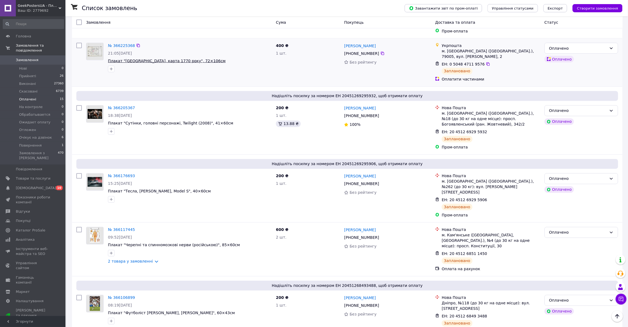
scroll to position [289, 0]
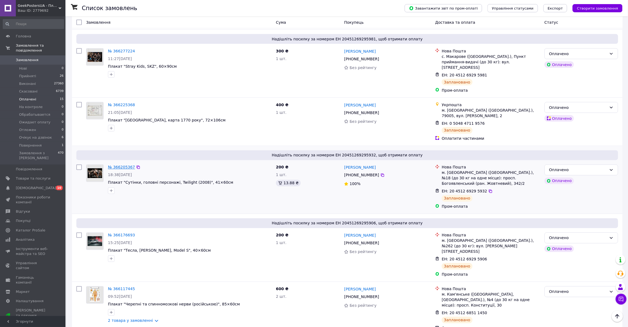
click at [122, 165] on link "№ 366205367" at bounding box center [121, 167] width 27 height 4
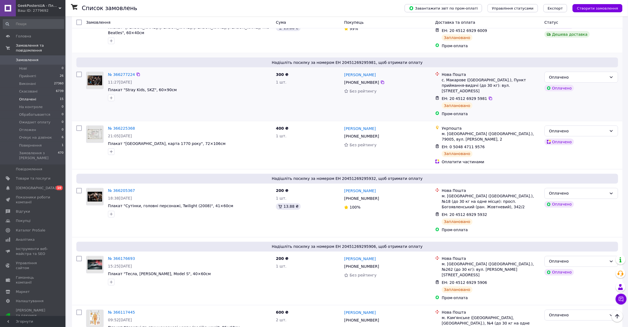
scroll to position [232, 0]
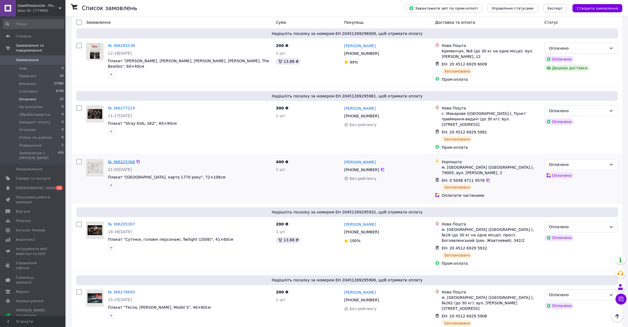
click at [119, 159] on link "№ 366225368" at bounding box center [121, 161] width 27 height 4
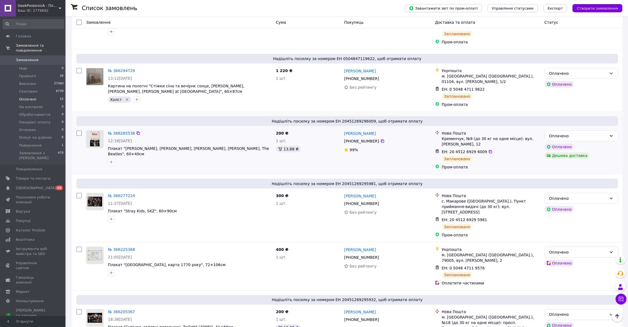
scroll to position [119, 0]
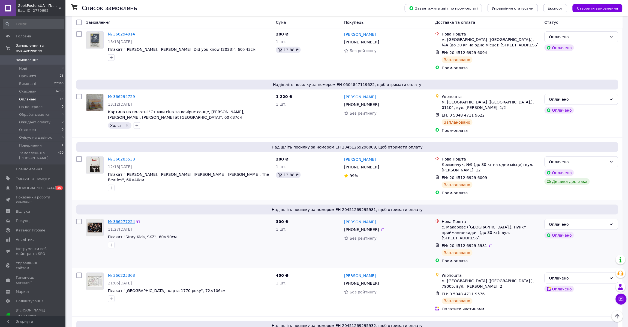
click at [118, 220] on link "№ 366277224" at bounding box center [121, 221] width 27 height 4
click at [115, 159] on link "№ 366285538" at bounding box center [121, 159] width 27 height 4
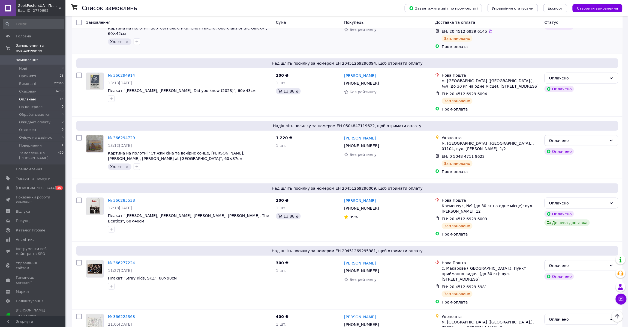
scroll to position [5, 0]
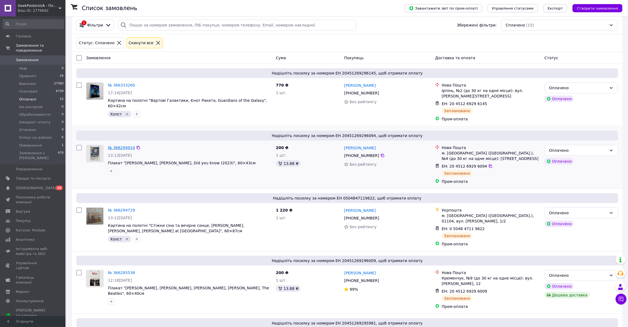
click at [115, 147] on link "№ 366294914" at bounding box center [121, 147] width 27 height 4
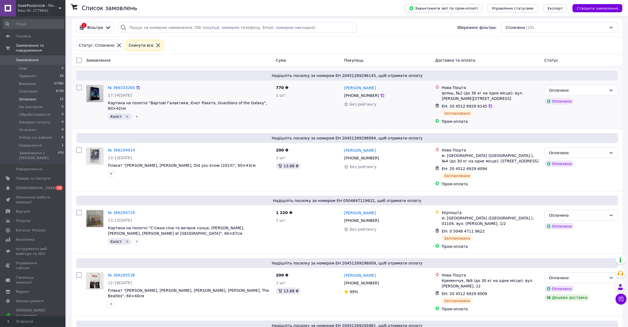
scroll to position [0, 0]
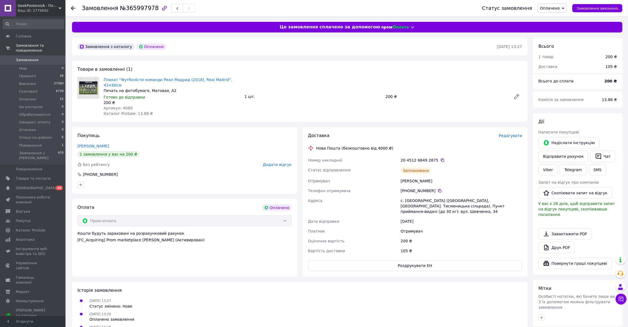
click at [123, 106] on span "Артикул: 4089" at bounding box center [118, 108] width 29 height 4
copy span "4089"
click at [134, 11] on span "№365997978" at bounding box center [139, 8] width 39 height 7
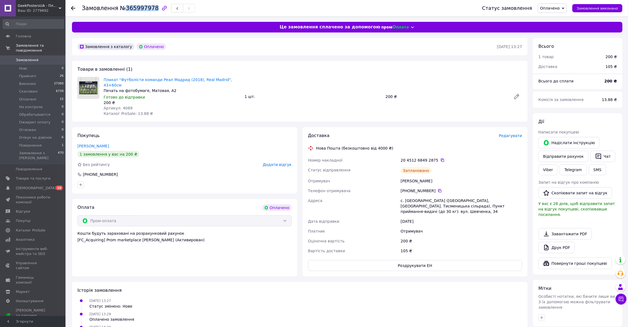
copy span "365997978"
drag, startPoint x: 554, startPoint y: 9, endPoint x: 553, endPoint y: 16, distance: 6.8
click at [554, 10] on span "Оплачено" at bounding box center [550, 8] width 20 height 4
click at [553, 17] on li "Прийнято" at bounding box center [557, 19] width 38 height 8
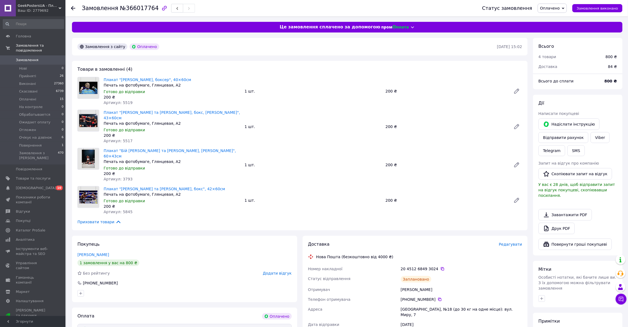
click at [122, 103] on span "Артикул: 5519" at bounding box center [118, 102] width 29 height 4
copy span "5519"
click at [125, 138] on span "Артикул: 5517" at bounding box center [118, 140] width 29 height 4
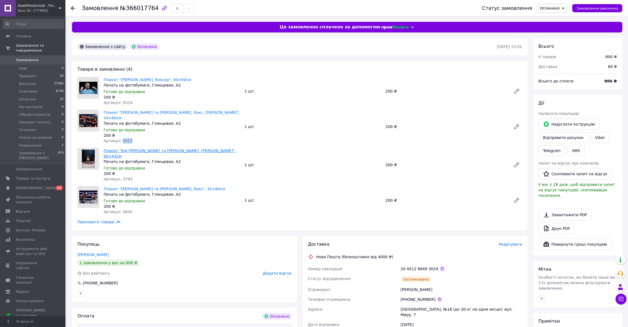
copy span "5517"
click at [123, 177] on span "Артикул: 3793" at bounding box center [118, 179] width 29 height 4
copy span "7"
drag, startPoint x: 95, startPoint y: 14, endPoint x: 92, endPoint y: 20, distance: 6.3
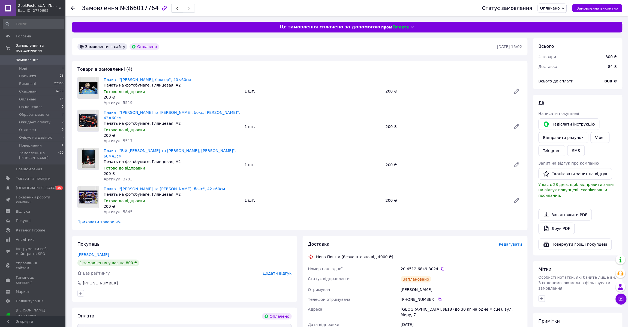
click at [95, 14] on div "Замовлення №366017764" at bounding box center [276, 8] width 389 height 16
click at [97, 13] on div "Замовлення №366017764" at bounding box center [276, 8] width 389 height 16
click at [97, 11] on span "Замовлення" at bounding box center [100, 8] width 37 height 7
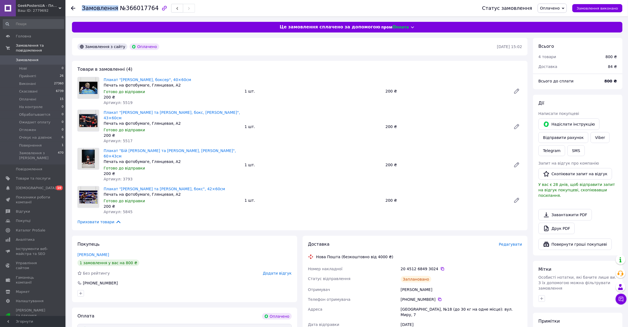
copy span "Замовлення"
click at [125, 100] on span "Артикул: 5519" at bounding box center [118, 102] width 29 height 4
copy span "5519"
click at [123, 138] on span "Артикул: 5517" at bounding box center [118, 140] width 29 height 4
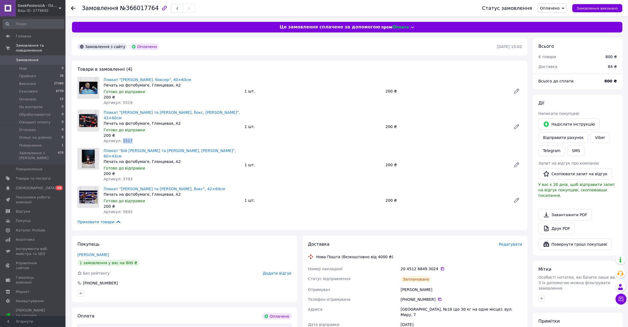
click at [123, 138] on span "Артикул: 5517" at bounding box center [118, 140] width 29 height 4
copy span "5517"
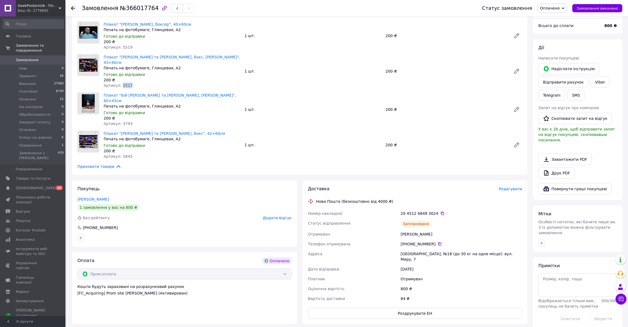
scroll to position [57, 0]
click at [123, 120] on span "Артикул: 3793" at bounding box center [118, 122] width 29 height 4
copy span "3793"
click at [122, 153] on span "Артикул: 5845" at bounding box center [118, 155] width 29 height 4
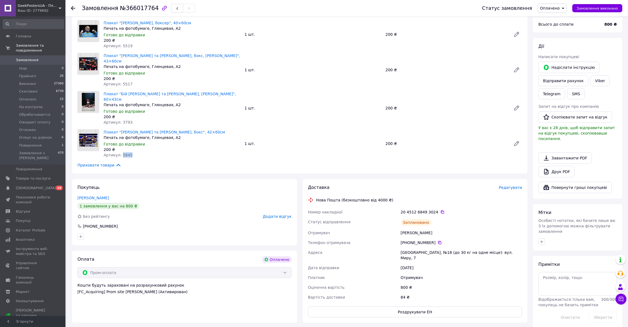
click at [122, 153] on span "Артикул: 5845" at bounding box center [118, 155] width 29 height 4
copy span "5845"
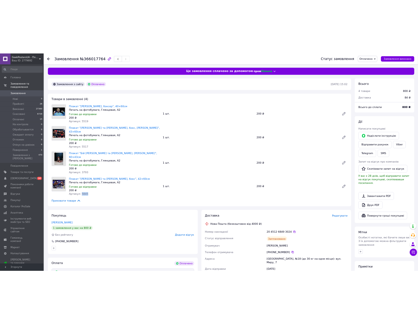
scroll to position [0, 0]
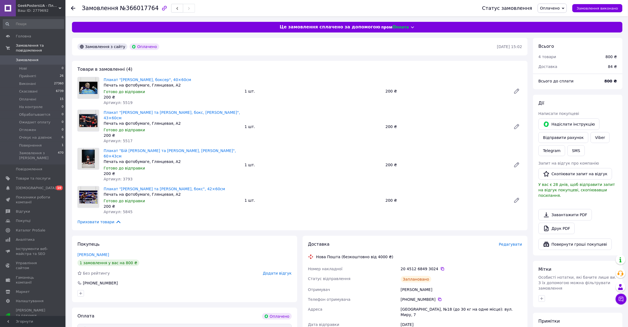
click at [131, 7] on span "№366017764" at bounding box center [139, 8] width 39 height 7
copy span "366017764"
click at [559, 6] on span "Оплачено" at bounding box center [550, 8] width 20 height 4
click at [557, 20] on li "Прийнято" at bounding box center [557, 19] width 38 height 8
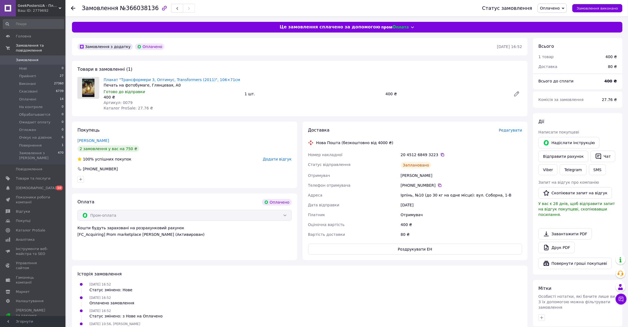
click at [123, 101] on span "Артикул: 0079" at bounding box center [118, 102] width 29 height 4
copy span "0079"
click at [139, 4] on div "Замовлення №366038136" at bounding box center [138, 8] width 113 height 9
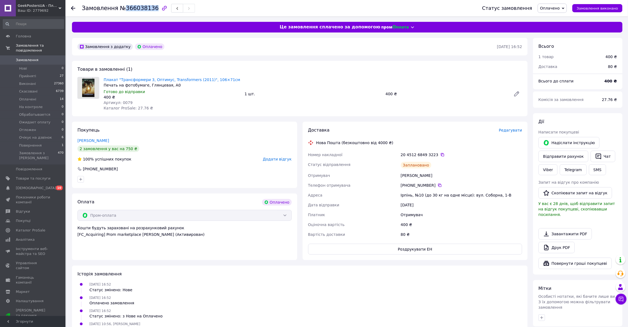
copy span "366038136"
click at [554, 13] on span "Оплачено" at bounding box center [552, 8] width 29 height 9
click at [553, 19] on li "Прийнято" at bounding box center [557, 19] width 38 height 8
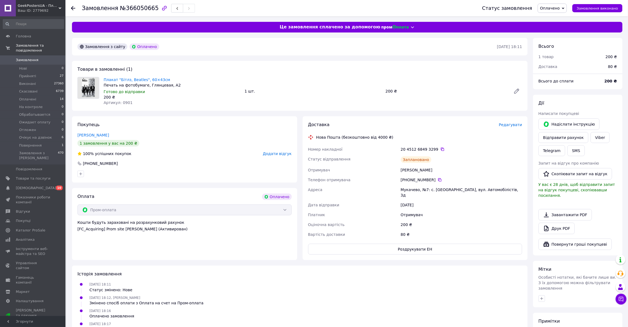
click at [122, 101] on span "Артикул: 0901" at bounding box center [118, 102] width 29 height 4
copy span "0901"
click at [130, 6] on span "№366050665" at bounding box center [139, 8] width 39 height 7
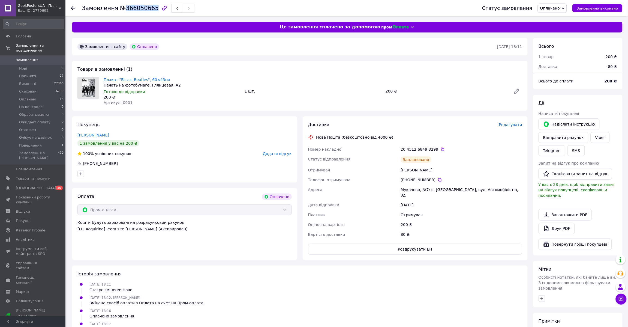
copy span "366050665"
drag, startPoint x: 560, startPoint y: 10, endPoint x: 556, endPoint y: 19, distance: 9.6
click at [559, 11] on span "Оплачено" at bounding box center [552, 8] width 29 height 9
drag, startPoint x: 559, startPoint y: 22, endPoint x: 475, endPoint y: 29, distance: 84.6
click at [559, 21] on li "Прийнято" at bounding box center [557, 19] width 38 height 8
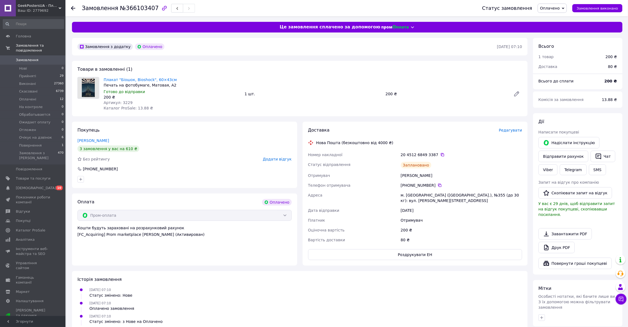
click at [125, 103] on span "Артикул: 3229" at bounding box center [118, 102] width 29 height 4
copy span "3229"
click at [137, 11] on div "Замовлення №366103407" at bounding box center [138, 8] width 113 height 9
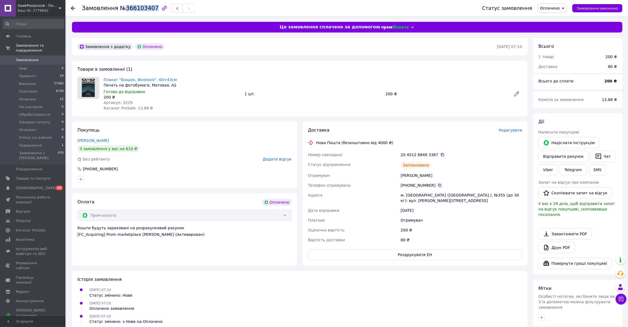
copy span "366103407"
click at [558, 10] on span "Оплачено" at bounding box center [550, 8] width 20 height 4
click at [554, 20] on li "Прийнято" at bounding box center [557, 19] width 38 height 8
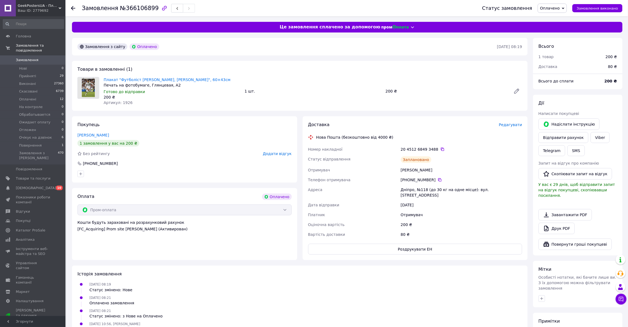
click at [124, 101] on span "Артикул: 1926" at bounding box center [118, 102] width 29 height 4
copy span "1926"
click at [135, 0] on div "Замовлення №366106899" at bounding box center [276, 8] width 389 height 16
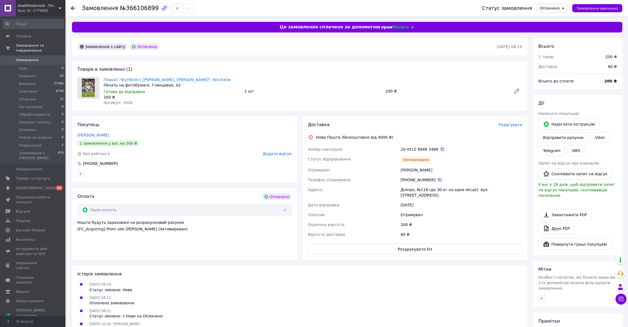
click at [129, 7] on span "№366106899" at bounding box center [139, 8] width 39 height 7
copy span "366106899"
click at [557, 9] on span "Оплачено" at bounding box center [550, 8] width 20 height 4
click at [554, 15] on li "Прийнято" at bounding box center [557, 19] width 38 height 8
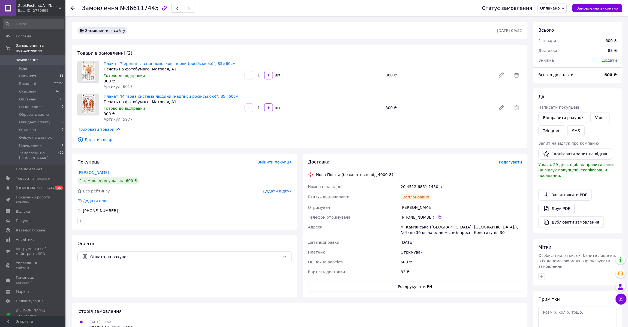
click at [120, 85] on span "Артикул: 6017" at bounding box center [118, 86] width 29 height 4
copy span "6017"
click at [122, 118] on span "Артикул: 5977" at bounding box center [118, 119] width 29 height 4
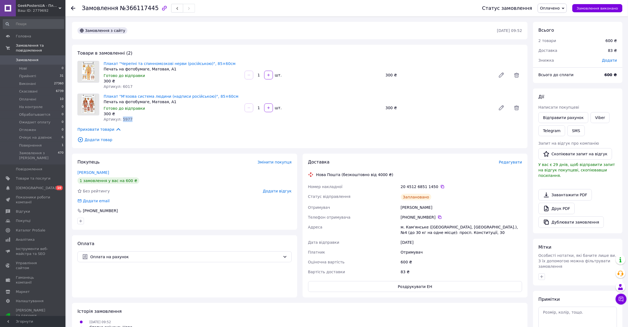
copy span "5977"
click at [131, 11] on span "№366117445" at bounding box center [139, 8] width 39 height 7
copy span "366117445"
click at [551, 10] on span "Оплачено" at bounding box center [550, 8] width 20 height 4
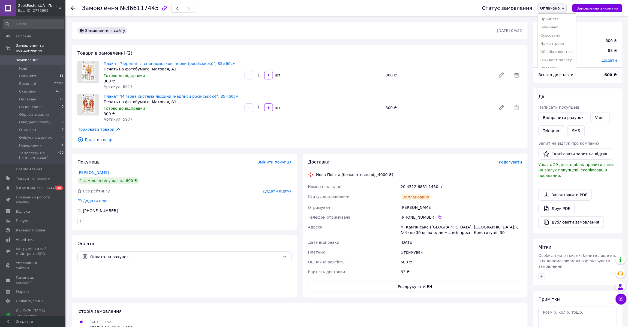
click at [549, 18] on li "Прийнято" at bounding box center [557, 19] width 38 height 8
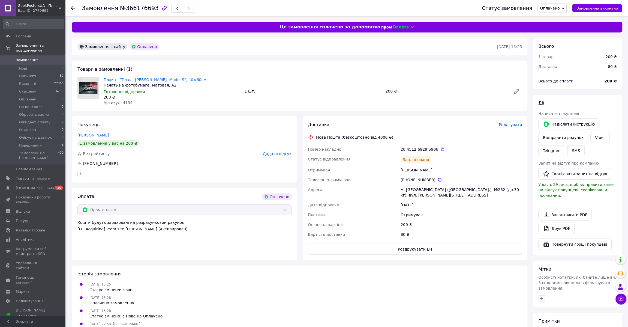
click at [119, 102] on span "Артикул: 4154" at bounding box center [118, 102] width 29 height 4
copy span "4154"
click at [126, 11] on span "№366176693" at bounding box center [139, 8] width 39 height 7
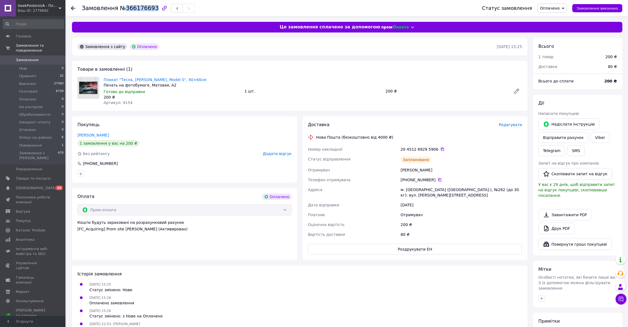
copy span "366176693"
click at [552, 10] on span "Оплачено" at bounding box center [552, 8] width 29 height 9
click at [553, 17] on li "Прийнято" at bounding box center [557, 19] width 38 height 8
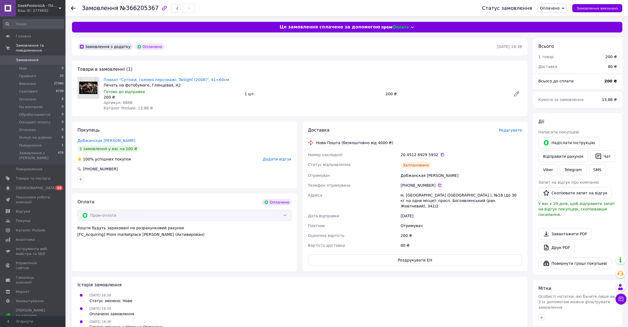
click at [124, 103] on span "Артикул: 6866" at bounding box center [118, 102] width 29 height 4
copy span "6866"
click at [130, 5] on span "№366205367" at bounding box center [139, 8] width 39 height 7
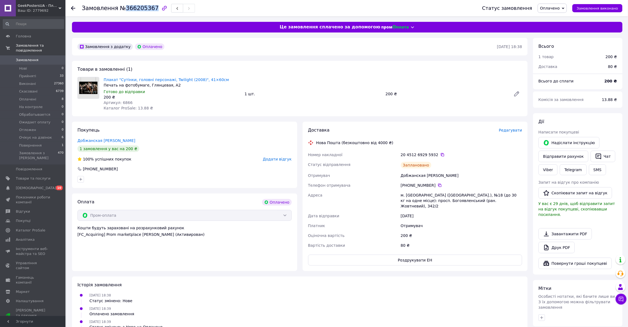
copy span "366205367"
click at [553, 8] on span "Оплачено" at bounding box center [550, 8] width 20 height 4
drag, startPoint x: 551, startPoint y: 21, endPoint x: 515, endPoint y: 31, distance: 37.4
click at [551, 20] on li "Прийнято" at bounding box center [557, 19] width 38 height 8
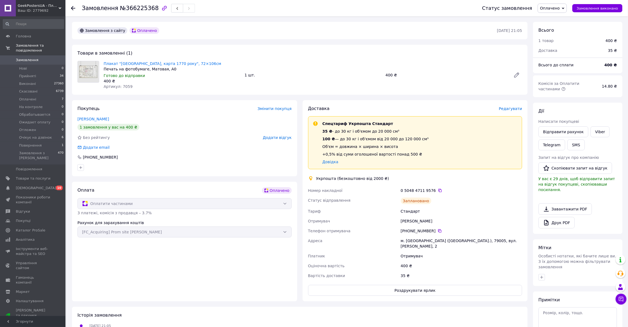
click at [121, 87] on span "Артикул: 7059" at bounding box center [118, 86] width 29 height 4
copy span "7059"
click at [132, 10] on span "№366225368" at bounding box center [139, 8] width 39 height 7
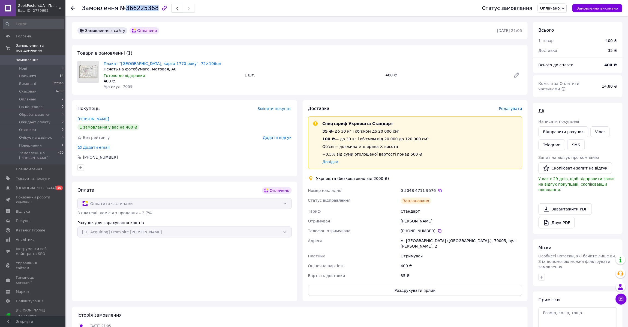
copy span "366225368"
click at [560, 9] on span "Оплачено" at bounding box center [550, 8] width 20 height 4
click at [554, 19] on li "Прийнято" at bounding box center [557, 19] width 38 height 8
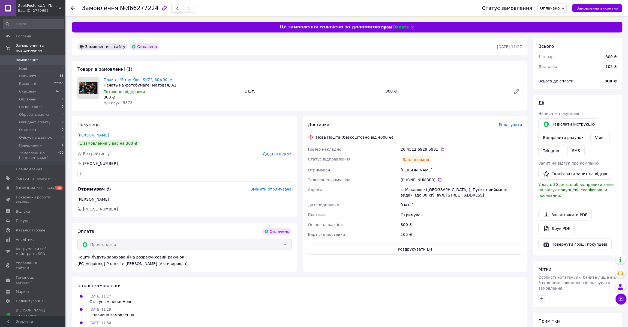
click at [121, 102] on span "Артикул: 5878" at bounding box center [118, 102] width 29 height 4
copy span "5878"
click at [133, 9] on span "№366277224" at bounding box center [139, 8] width 39 height 7
click at [134, 10] on span "№366277224" at bounding box center [139, 8] width 39 height 7
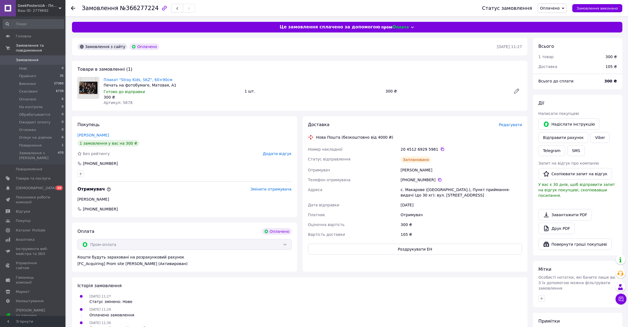
click at [138, 7] on span "№366277224" at bounding box center [139, 8] width 39 height 7
click at [137, 8] on span "№366277224" at bounding box center [139, 8] width 39 height 7
copy span "366277224"
click at [557, 7] on span "Оплачено" at bounding box center [550, 8] width 20 height 4
click at [554, 19] on li "Прийнято" at bounding box center [557, 19] width 38 height 8
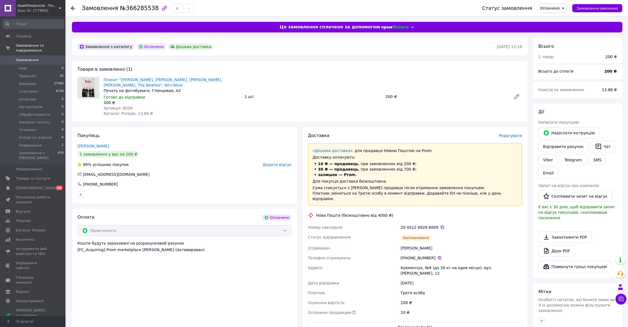
click at [121, 111] on span "Каталог ProSale: 13.88 ₴" at bounding box center [128, 113] width 49 height 4
click at [121, 107] on span "Артикул: 6026" at bounding box center [118, 108] width 29 height 4
copy span "6026"
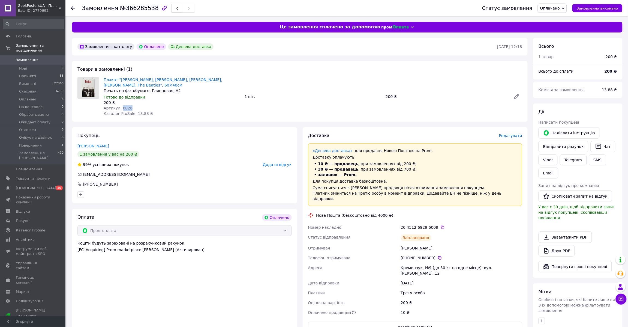
click at [122, 107] on span "Артикул: 6026" at bounding box center [118, 108] width 29 height 4
copy span "6026"
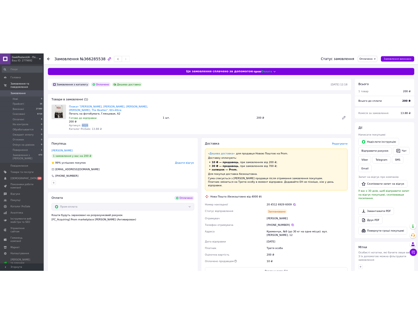
scroll to position [14, 0]
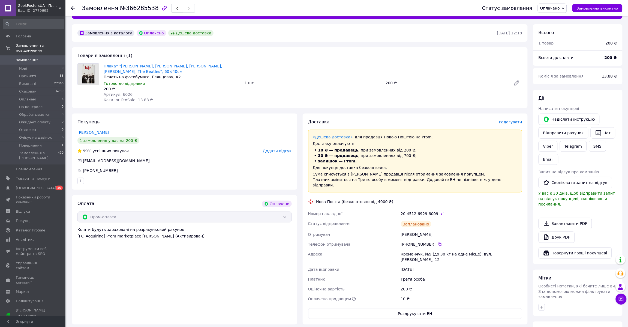
click at [126, 10] on span "№366285538" at bounding box center [139, 8] width 39 height 7
click at [126, 11] on span "№366285538" at bounding box center [139, 8] width 39 height 7
copy span "366285538"
click at [550, 2] on div "Статус замовлення Оплачено Прийнято Виконано Скасовано На контроле Обрабатывает…" at bounding box center [546, 8] width 151 height 16
click at [551, 7] on span "Оплачено" at bounding box center [550, 8] width 20 height 4
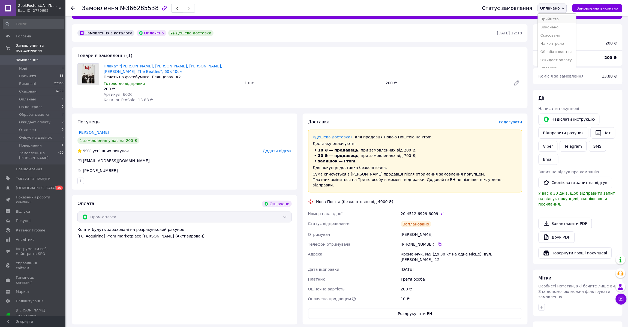
click at [552, 16] on li "Прийнято" at bounding box center [557, 19] width 38 height 8
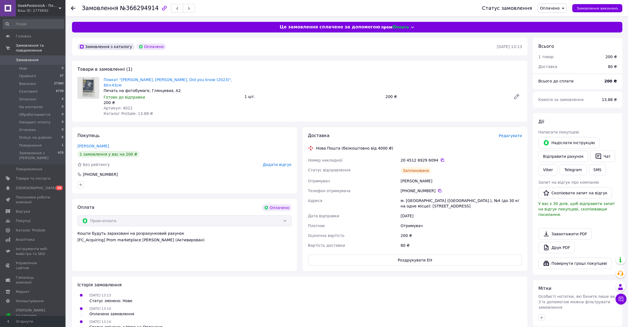
click at [120, 106] on span "Артикул: 4022" at bounding box center [118, 108] width 29 height 4
copy span "4022"
click at [137, 11] on div "Замовлення №366294914" at bounding box center [138, 8] width 113 height 9
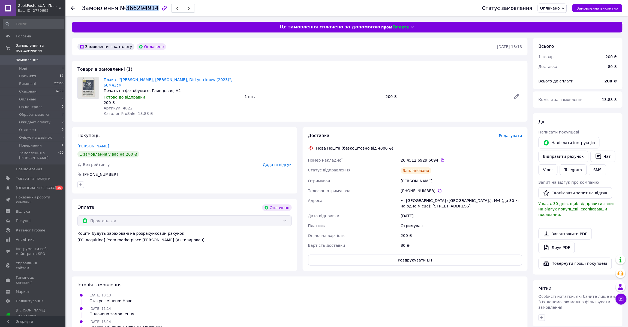
copy span "366294914"
click at [554, 10] on span "Оплачено" at bounding box center [550, 8] width 20 height 4
click at [552, 17] on li "Прийнято" at bounding box center [557, 19] width 38 height 8
